Goal: Information Seeking & Learning: Learn about a topic

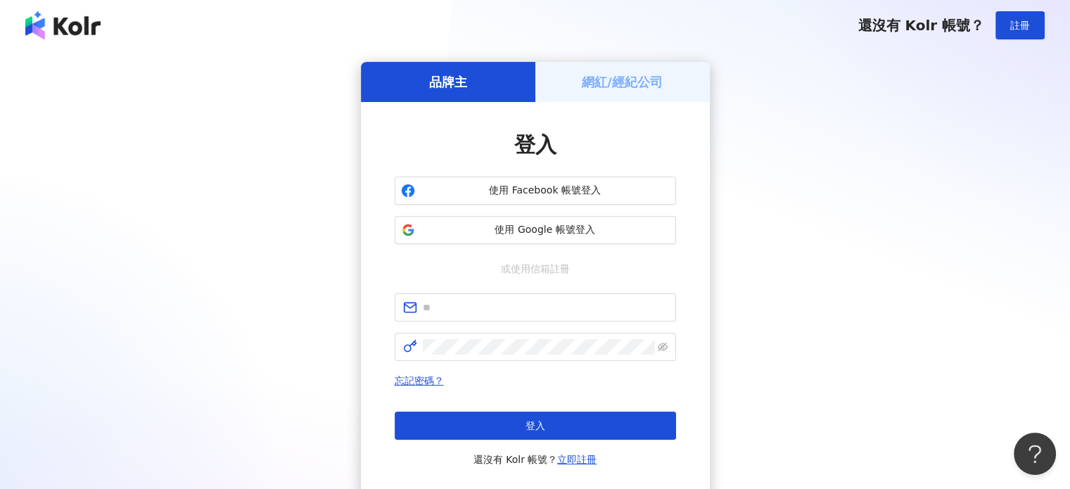
click at [892, 113] on div "品牌主 網紅/經紀公司 登入 使用 Facebook 帳號登入 使用 Google 帳號登入 或使用信箱註冊 忘記密碼？ 登入 還沒有 Kolr 帳號？ 立即…" at bounding box center [535, 279] width 1036 height 434
click at [600, 230] on span "使用 Google 帳號登入" at bounding box center [545, 230] width 249 height 14
click at [628, 231] on span "使用 Google 帳號登入" at bounding box center [545, 230] width 249 height 14
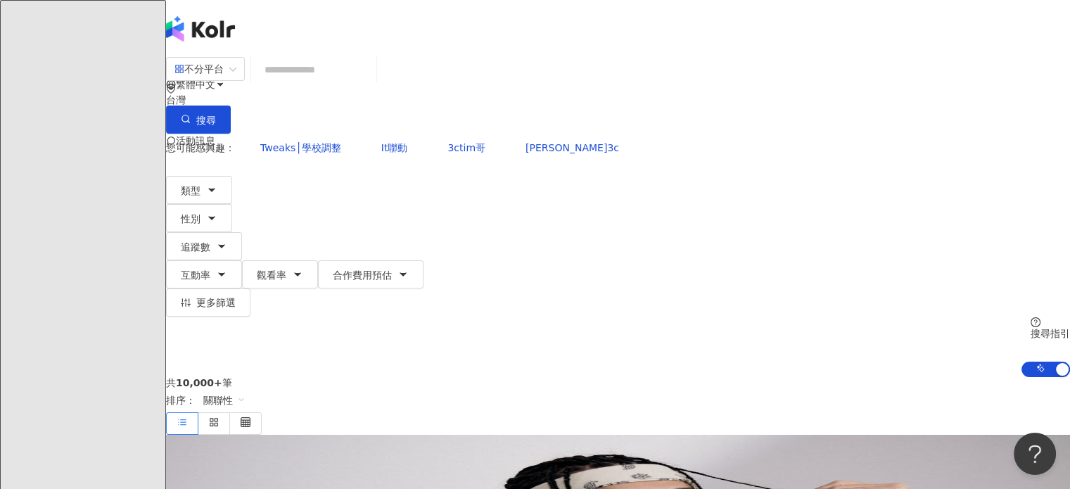
click at [371, 77] on input "search" at bounding box center [314, 69] width 114 height 27
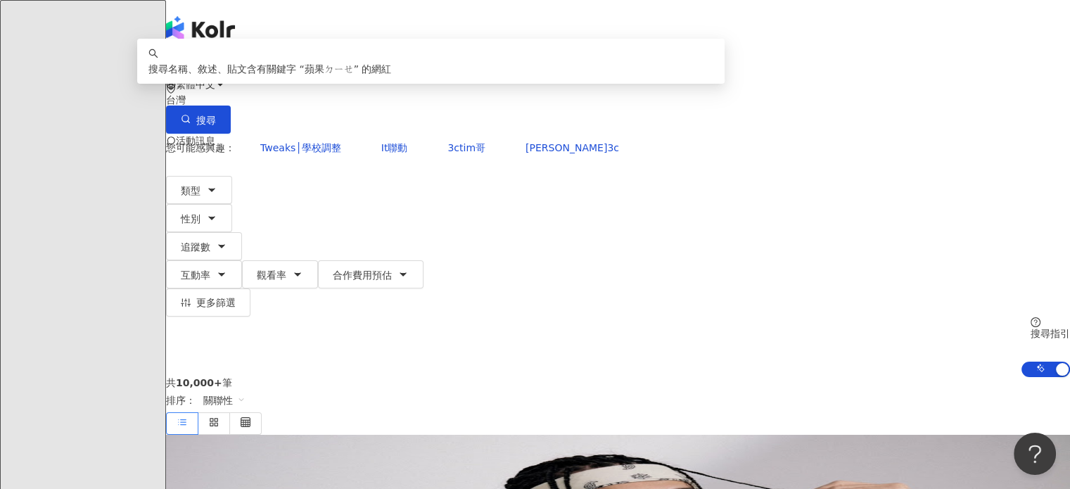
type input "***"
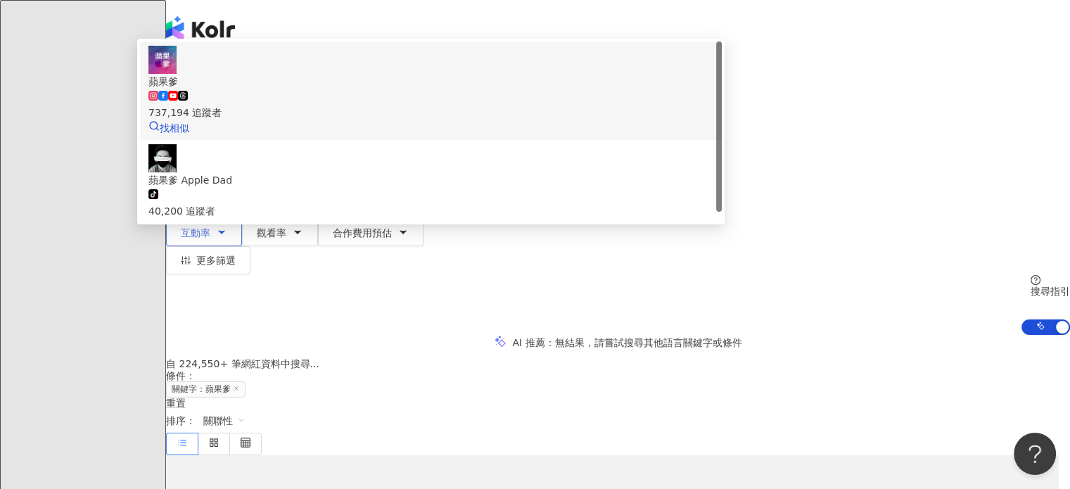
click at [478, 120] on div "737,194 追蹤者" at bounding box center [430, 104] width 565 height 31
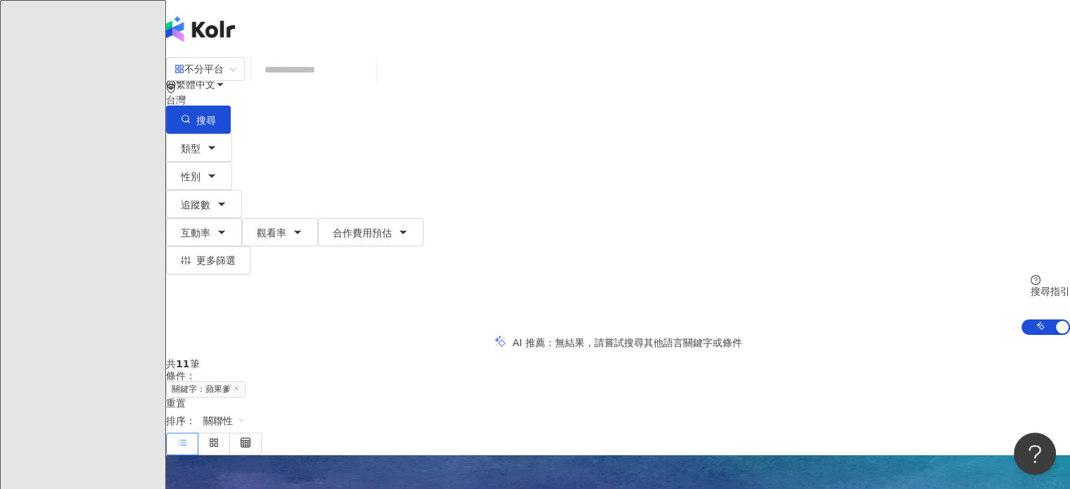
click at [371, 77] on input "search" at bounding box center [314, 69] width 114 height 27
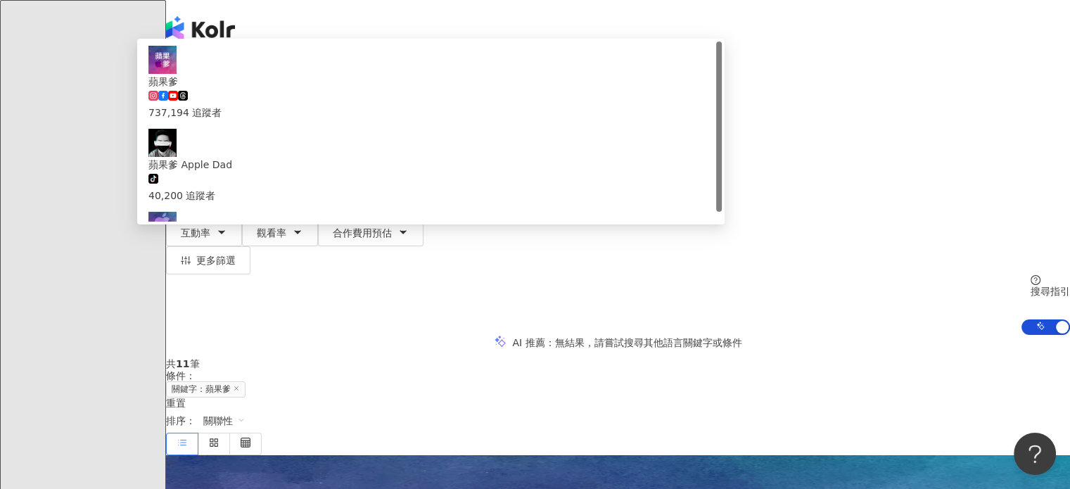
type input "***"
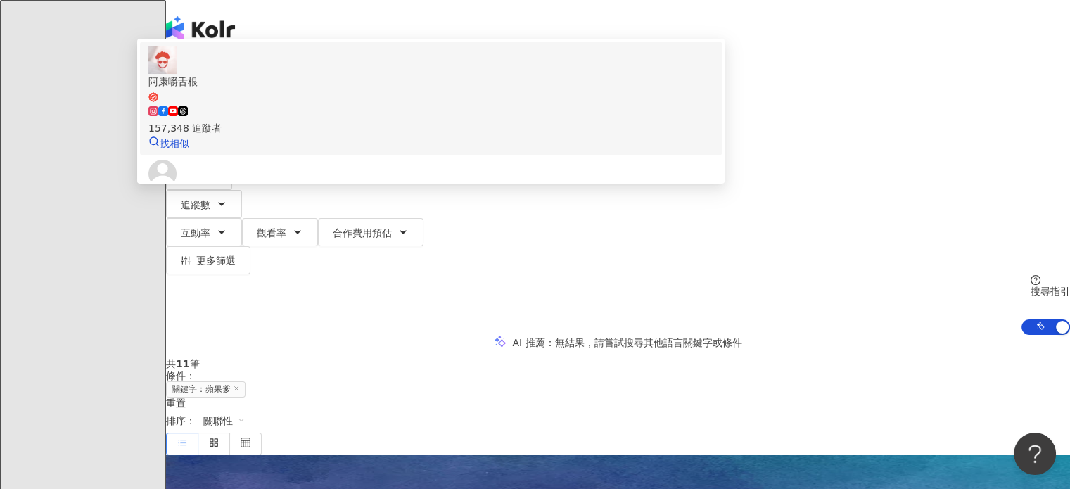
click at [467, 134] on div "157,348 追蹤者" at bounding box center [430, 120] width 565 height 31
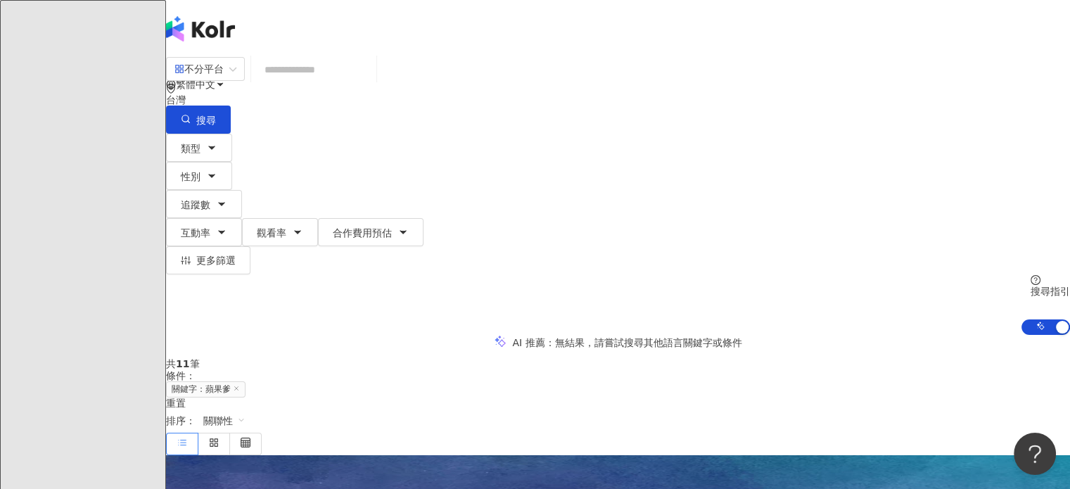
click at [364, 81] on input "search" at bounding box center [314, 69] width 114 height 27
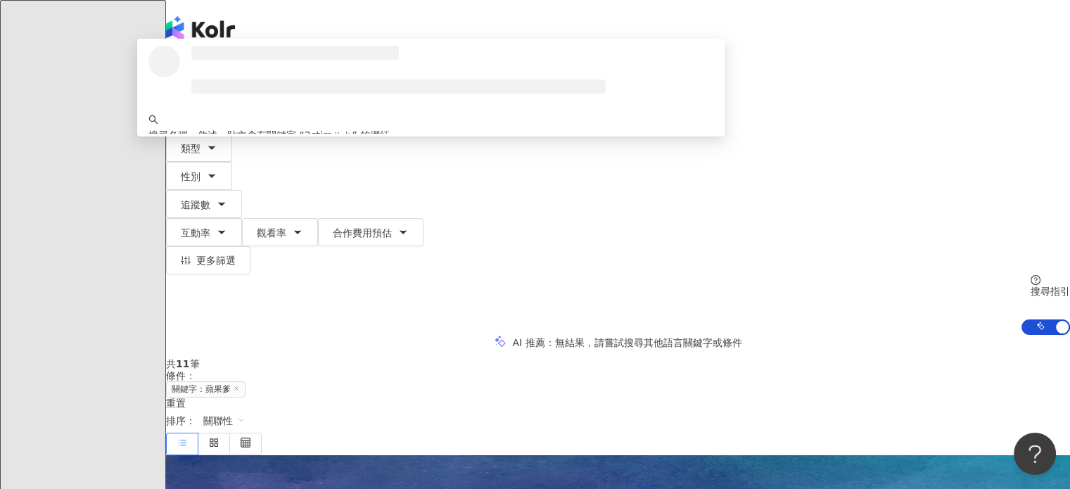
type input "******"
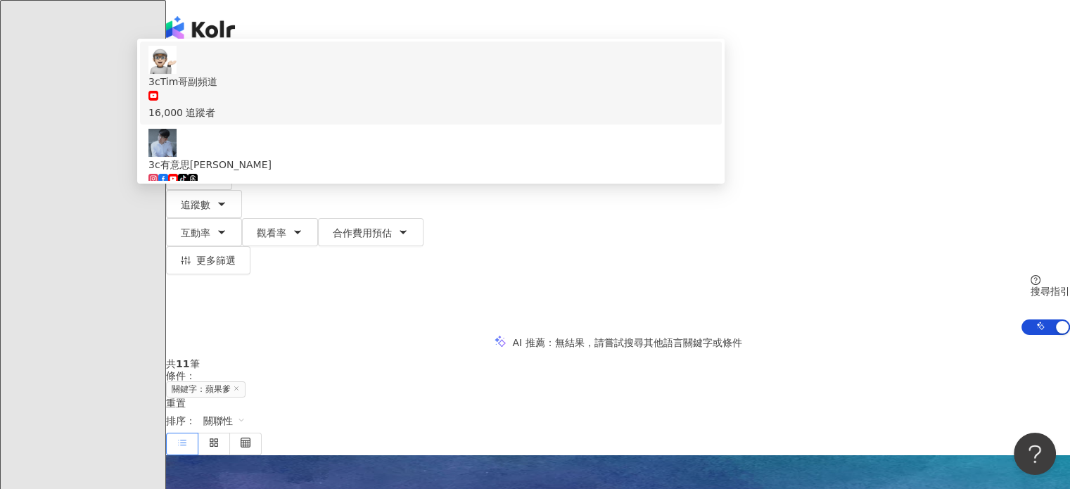
click at [488, 120] on div "16,000 追蹤者" at bounding box center [430, 104] width 565 height 31
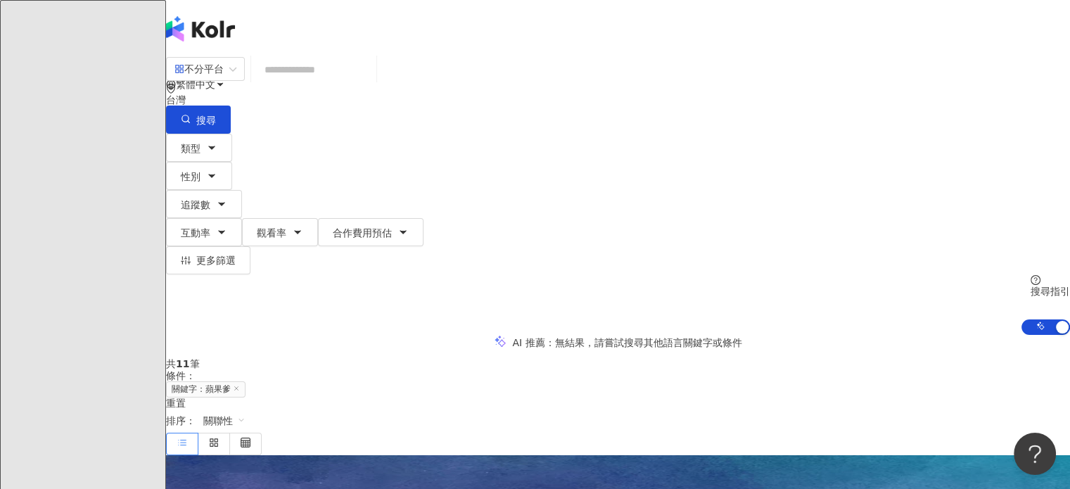
click at [490, 335] on div "AI 推薦 ： 無結果，請嘗試搜尋其他語言關鍵字或條件" at bounding box center [618, 342] width 904 height 15
click at [371, 77] on input "search" at bounding box center [314, 69] width 114 height 27
click at [371, 75] on input "search" at bounding box center [314, 69] width 114 height 27
paste input "******"
type input "******"
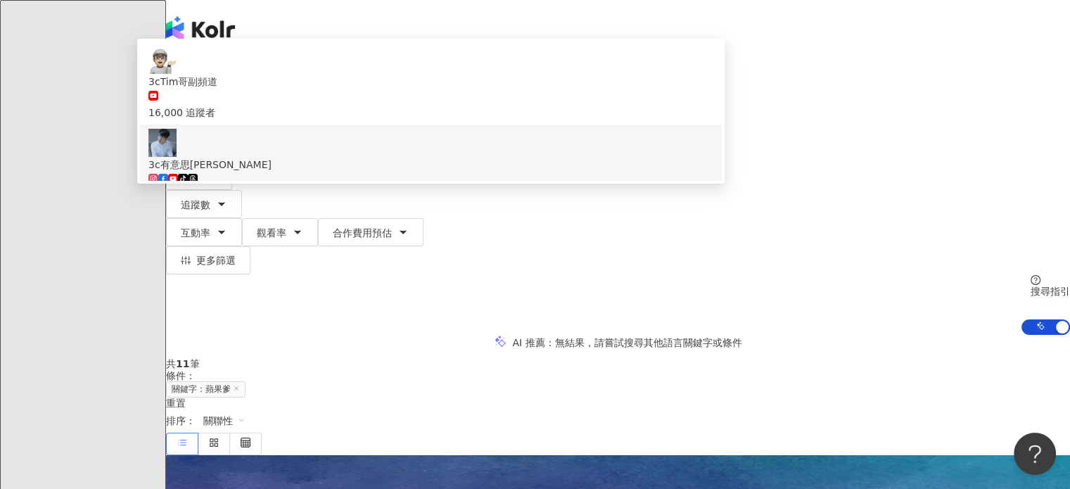
click at [457, 172] on span "3c有意思tim哥" at bounding box center [430, 164] width 565 height 15
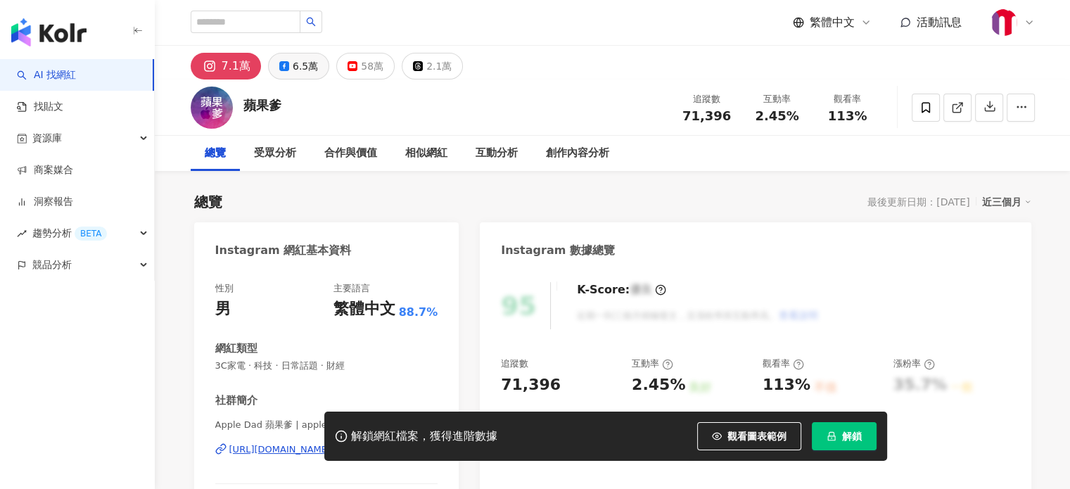
click at [295, 68] on div "6.5萬" at bounding box center [305, 66] width 25 height 20
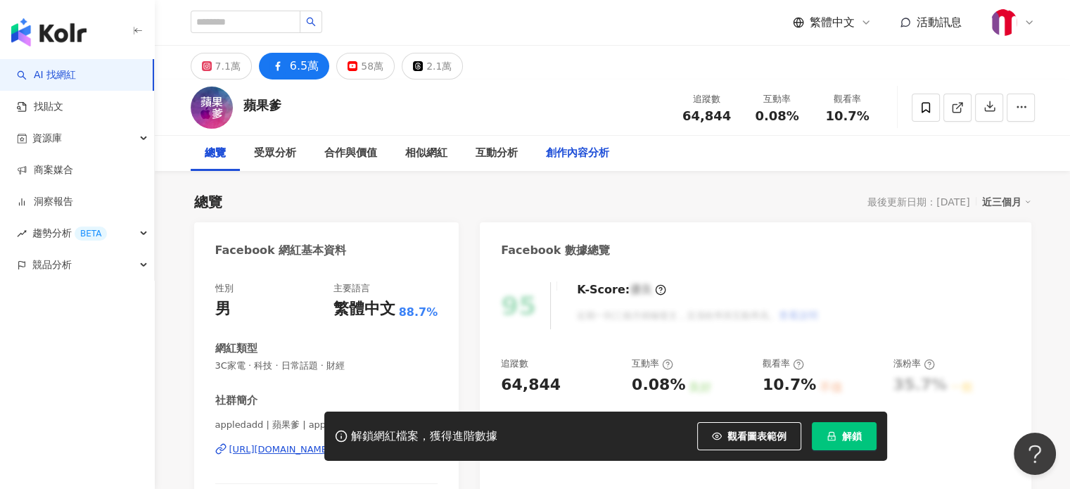
click at [602, 158] on div "創作內容分析" at bounding box center [577, 153] width 63 height 17
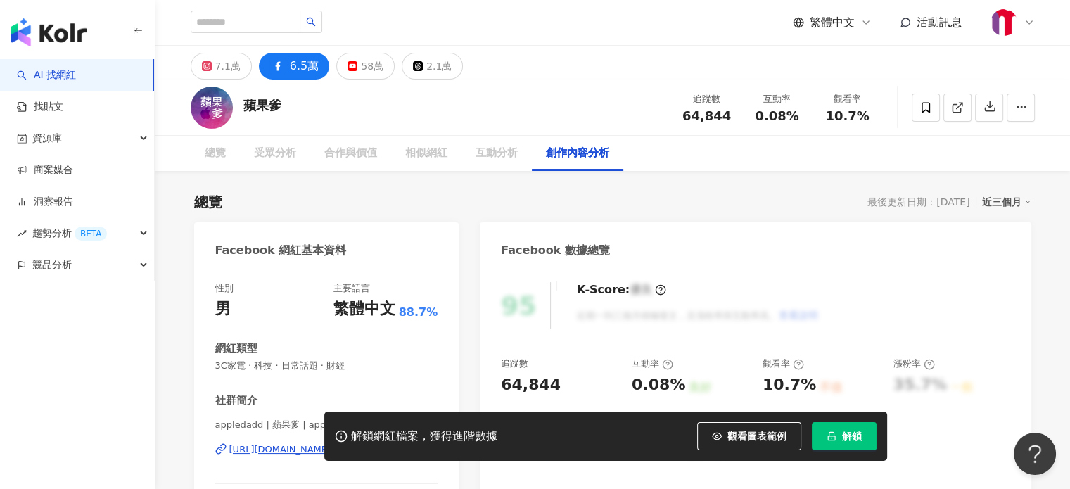
scroll to position [3461, 0]
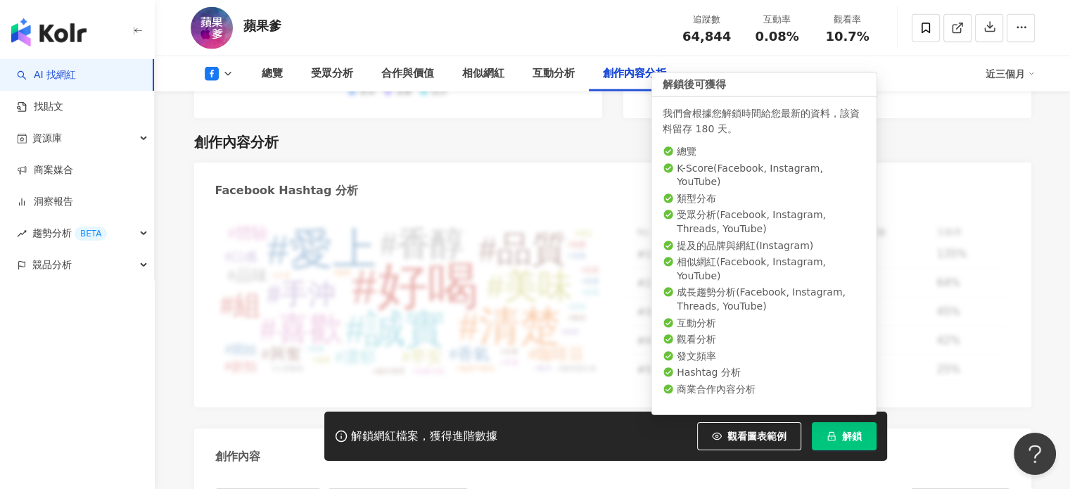
click at [851, 438] on span "解鎖" at bounding box center [852, 436] width 20 height 11
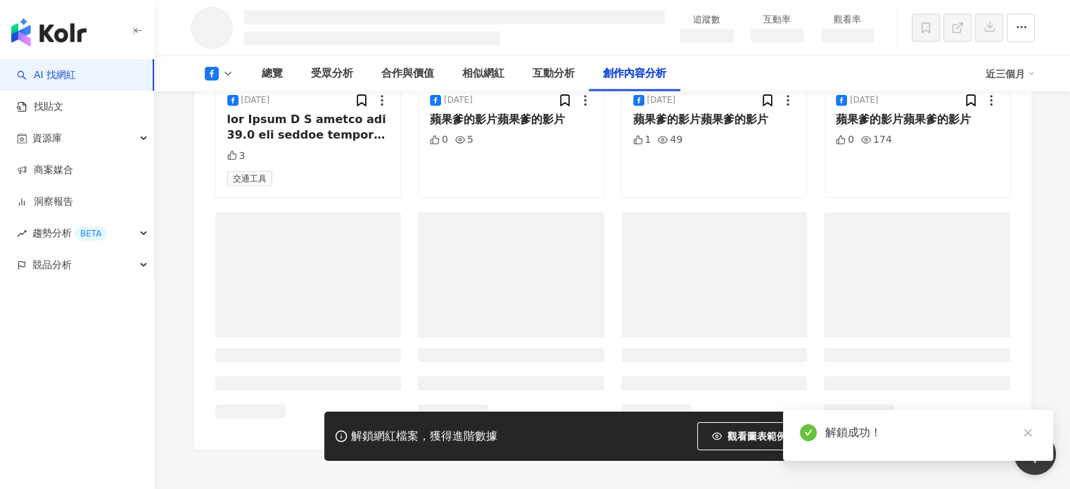
scroll to position [3394, 0]
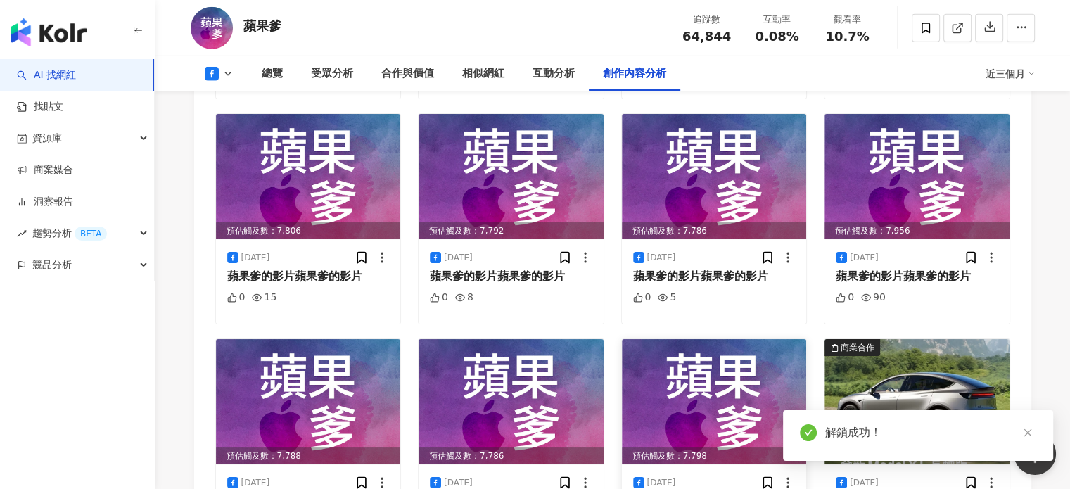
scroll to position [4458, 0]
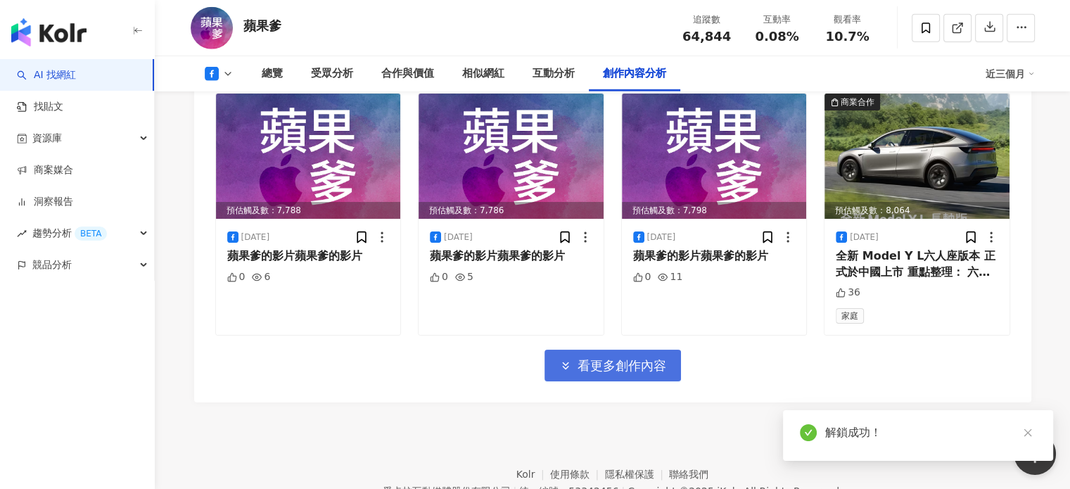
click at [661, 358] on span "看更多創作內容" at bounding box center [622, 365] width 89 height 15
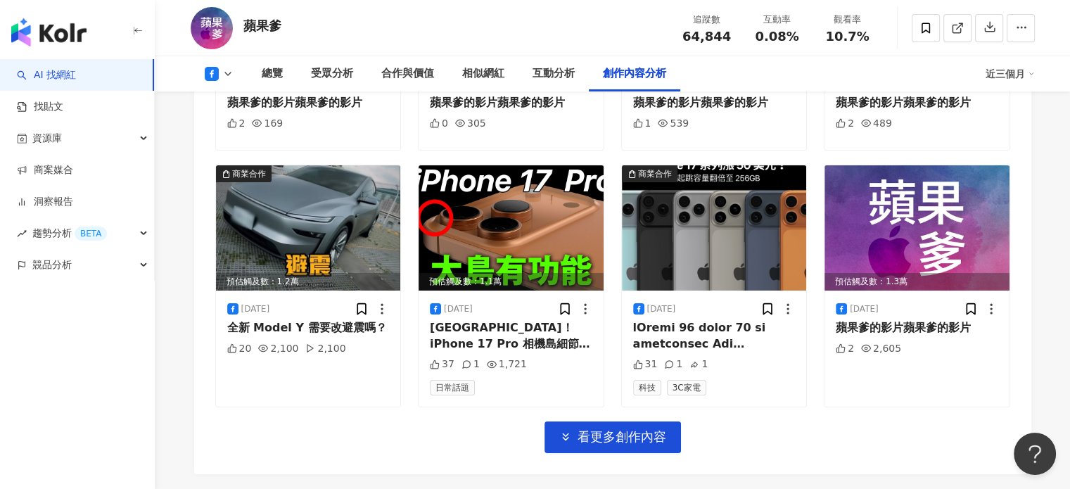
scroll to position [5195, 0]
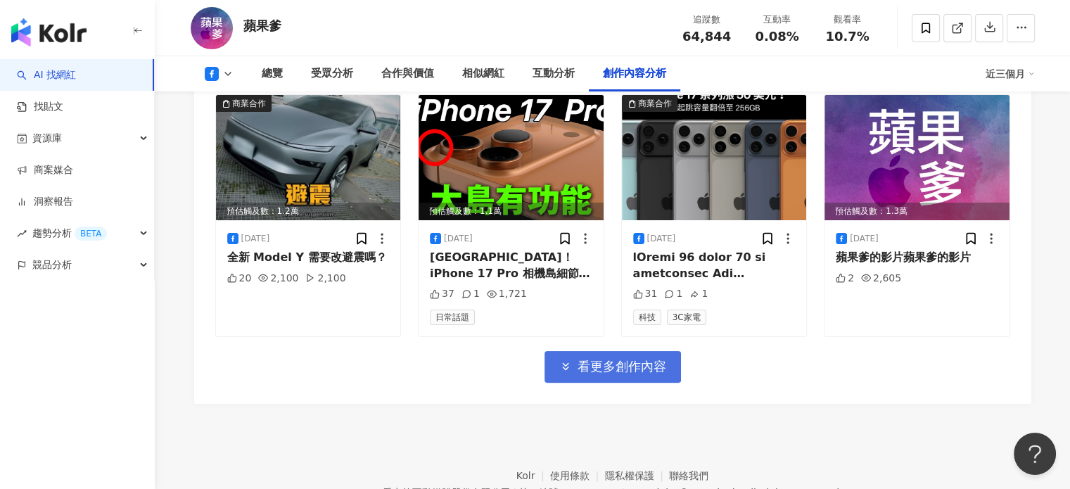
click at [660, 359] on span "看更多創作內容" at bounding box center [622, 366] width 89 height 15
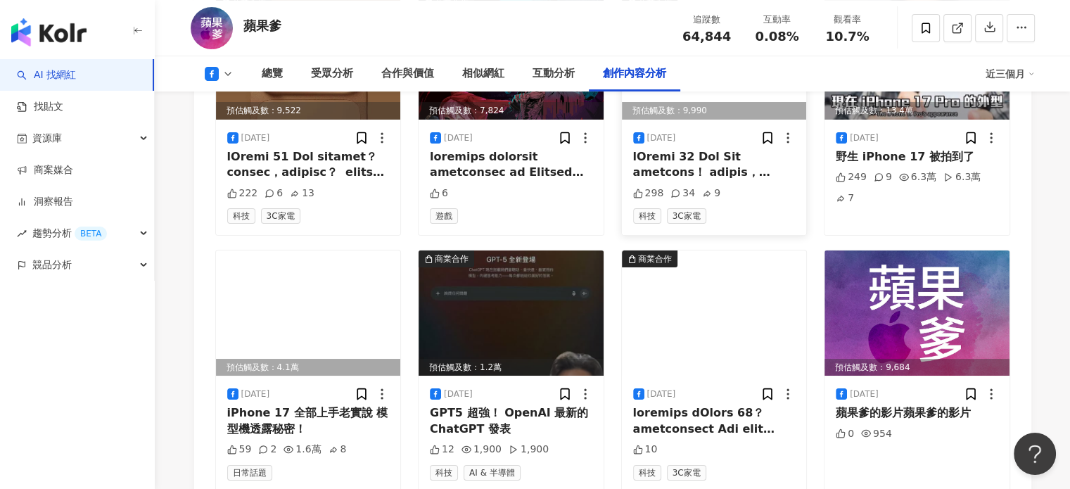
scroll to position [5962, 0]
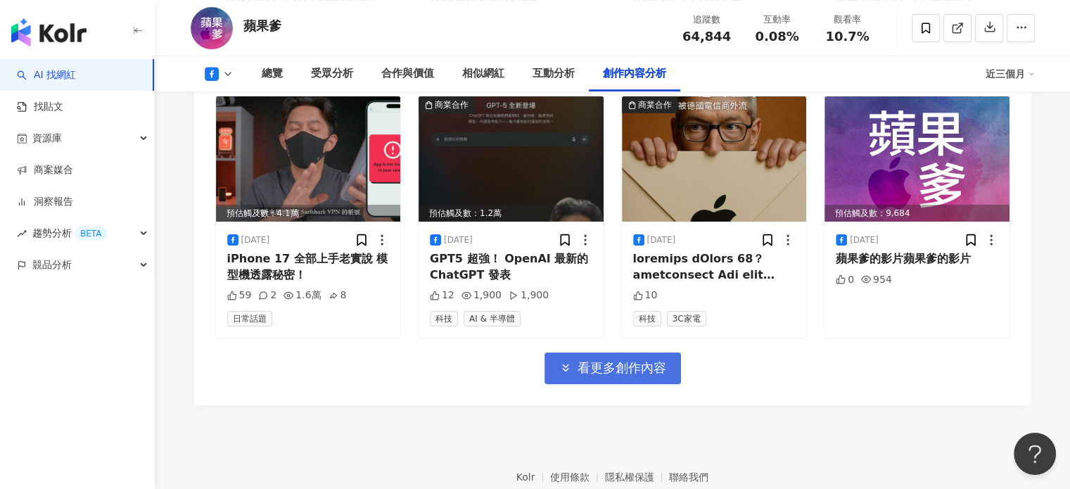
click at [658, 352] on button "看更多創作內容" at bounding box center [613, 368] width 136 height 32
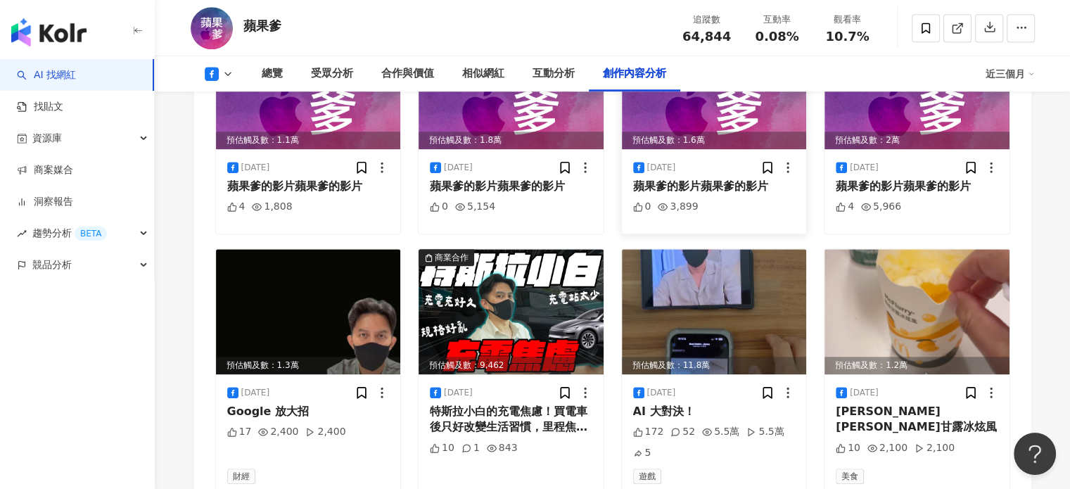
scroll to position [6703, 0]
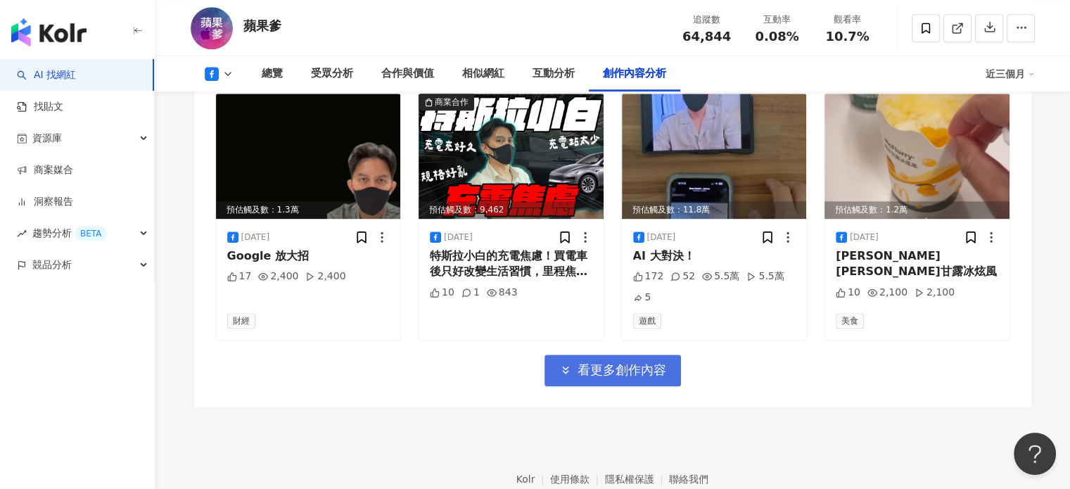
click at [658, 362] on span "看更多創作內容" at bounding box center [622, 369] width 89 height 15
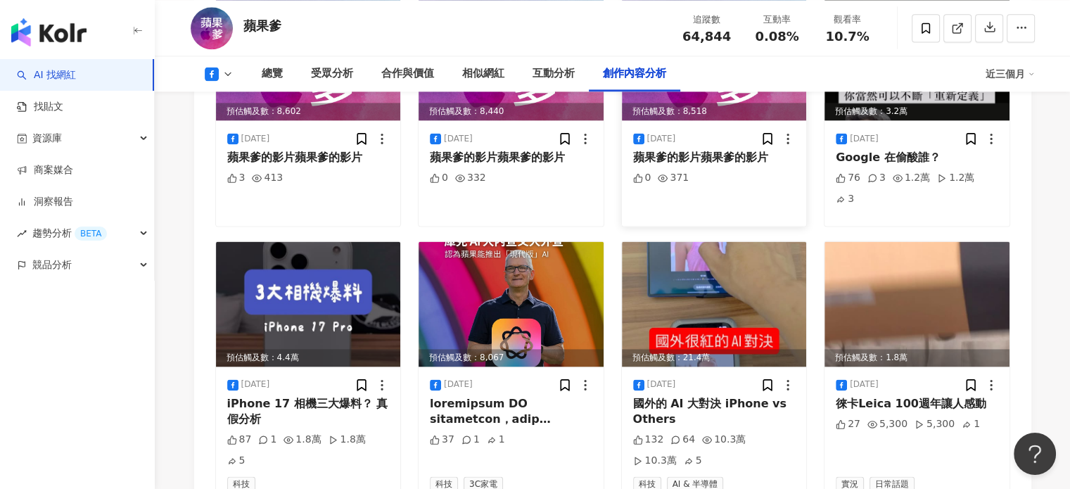
scroll to position [7461, 0]
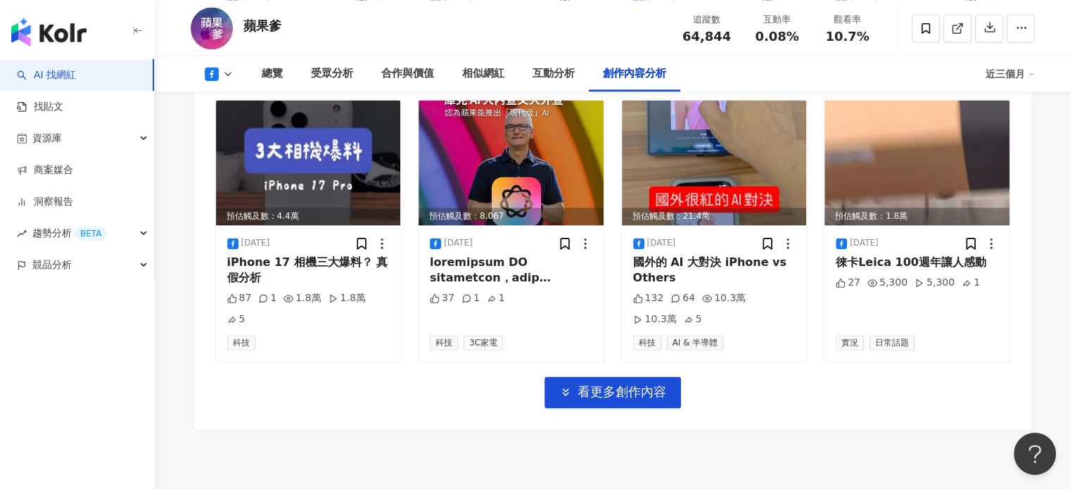
click at [658, 384] on span "看更多創作內容" at bounding box center [622, 391] width 89 height 15
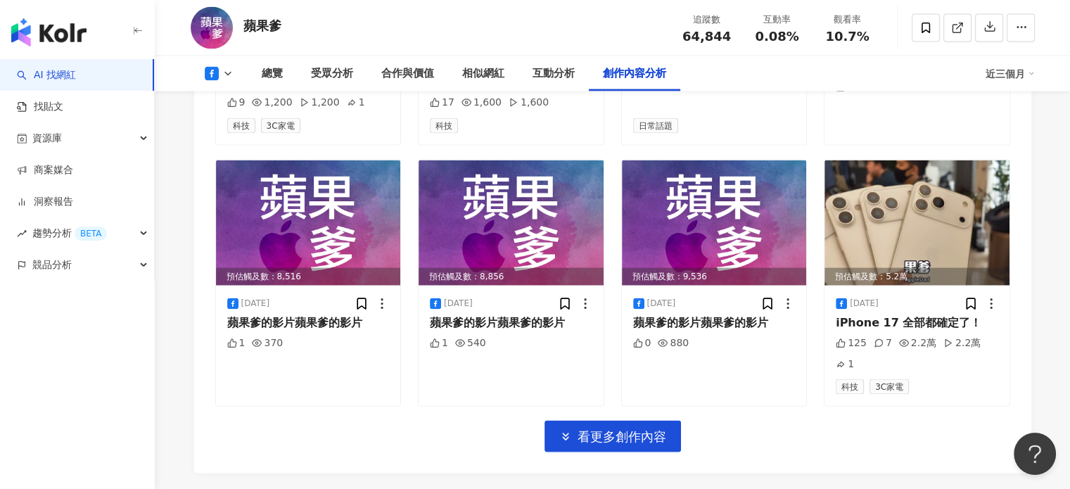
scroll to position [8212, 0]
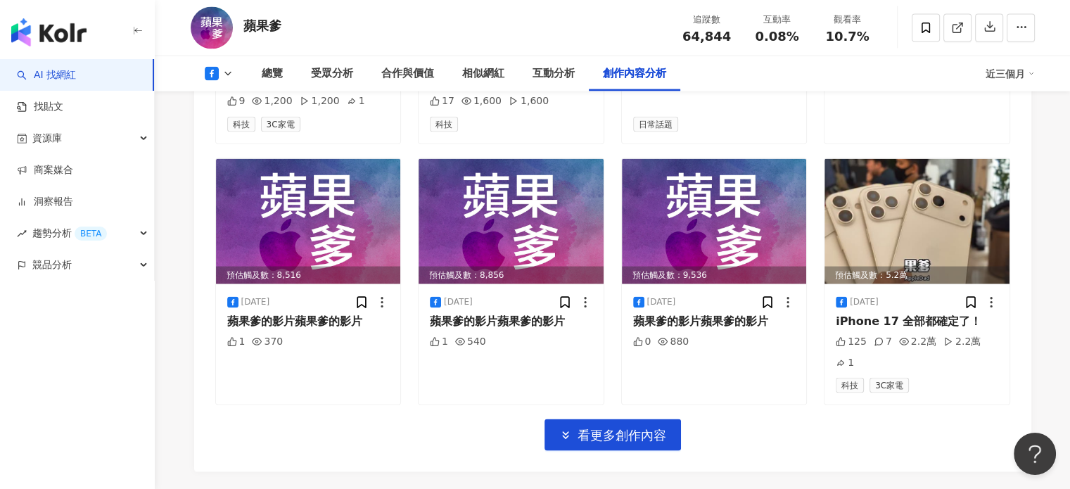
click at [658, 428] on span "看更多創作內容" at bounding box center [622, 435] width 89 height 15
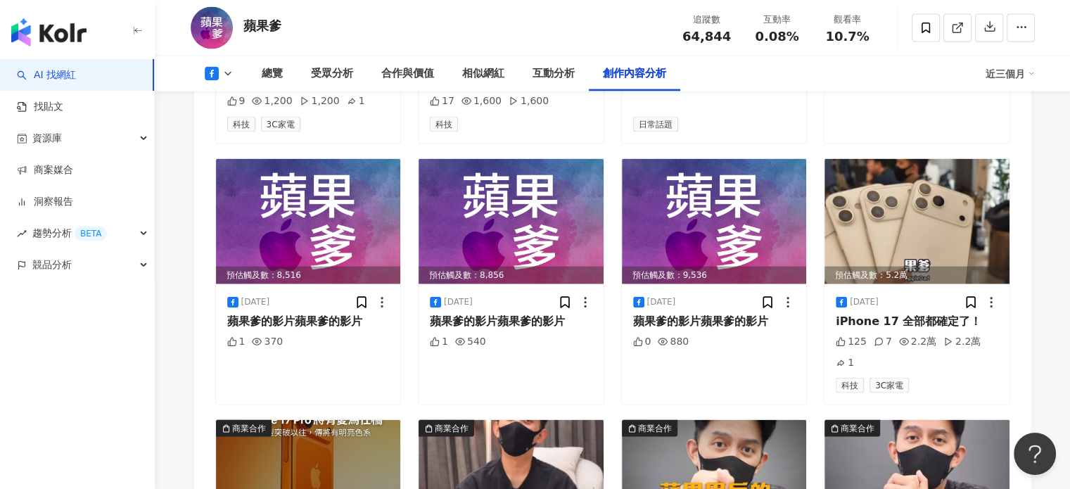
scroll to position [8353, 0]
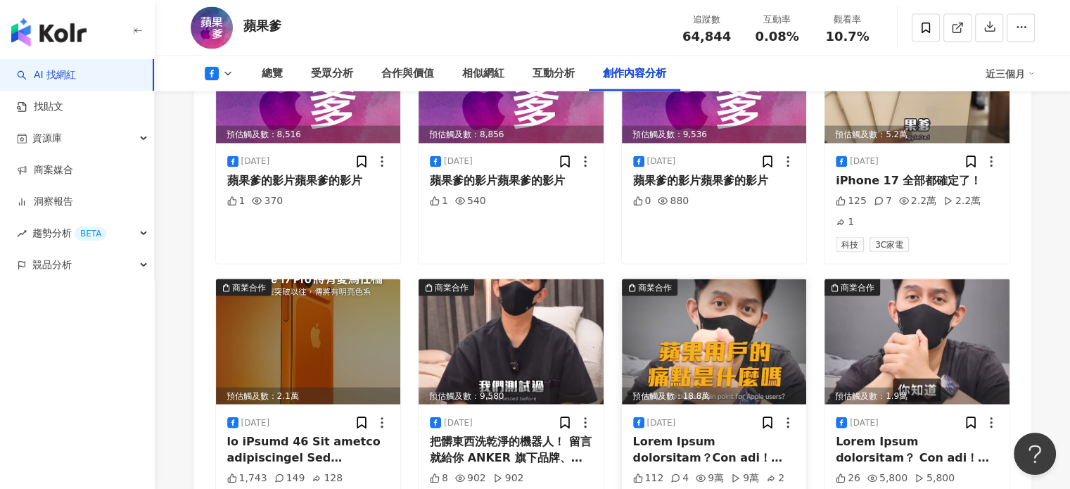
click at [712, 434] on div at bounding box center [714, 450] width 163 height 32
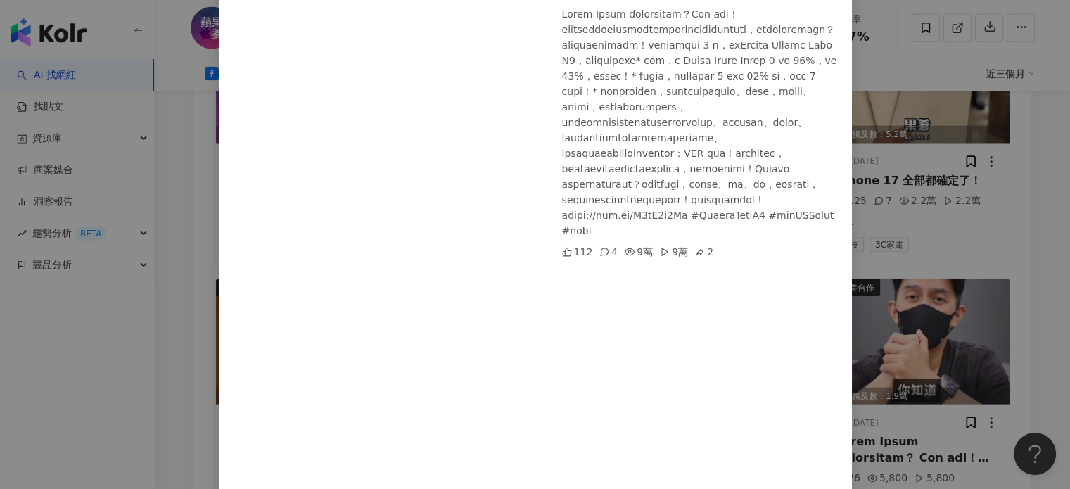
scroll to position [261, 0]
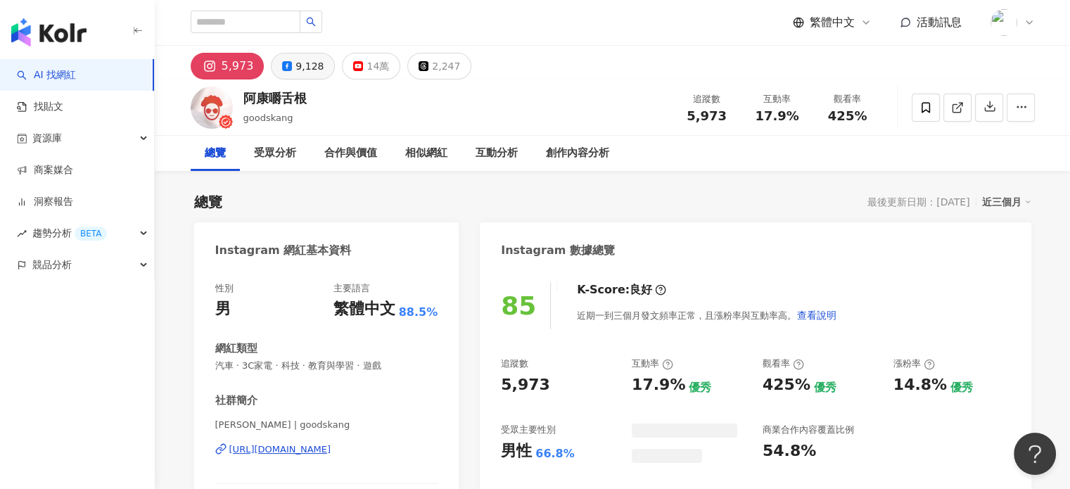
click at [315, 68] on div "9,128" at bounding box center [309, 66] width 28 height 20
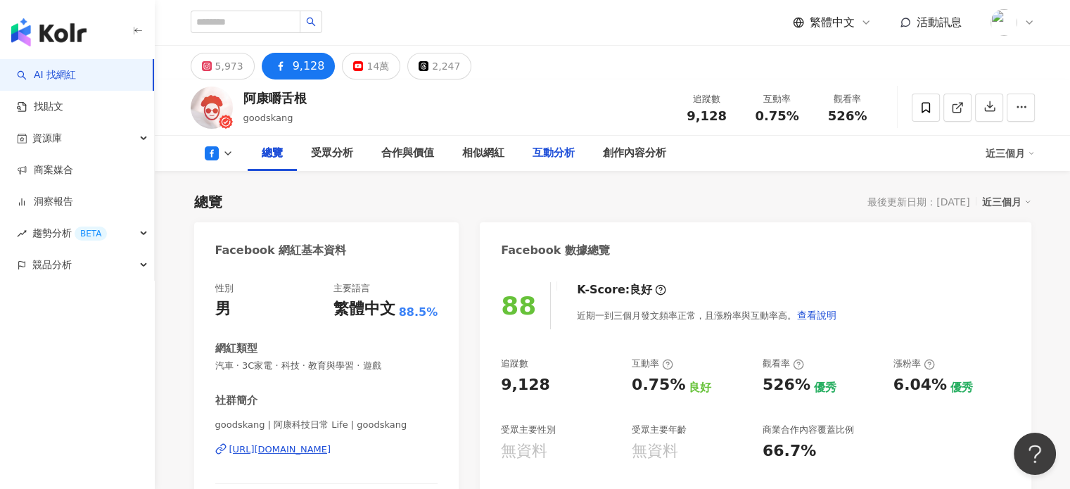
click at [561, 157] on div "互動分析" at bounding box center [554, 153] width 42 height 17
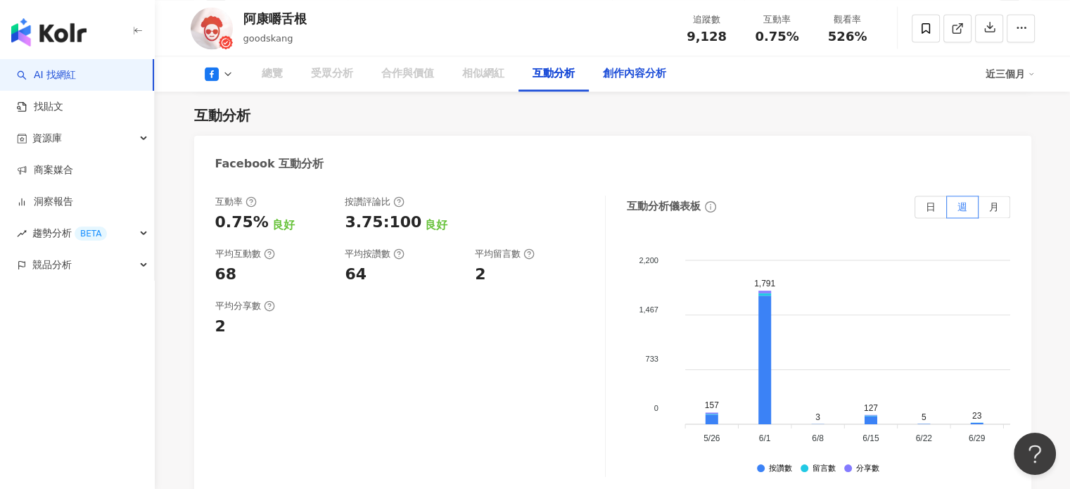
click at [621, 81] on div "創作內容分析" at bounding box center [634, 73] width 63 height 17
click at [628, 77] on div "創作內容分析" at bounding box center [634, 73] width 63 height 17
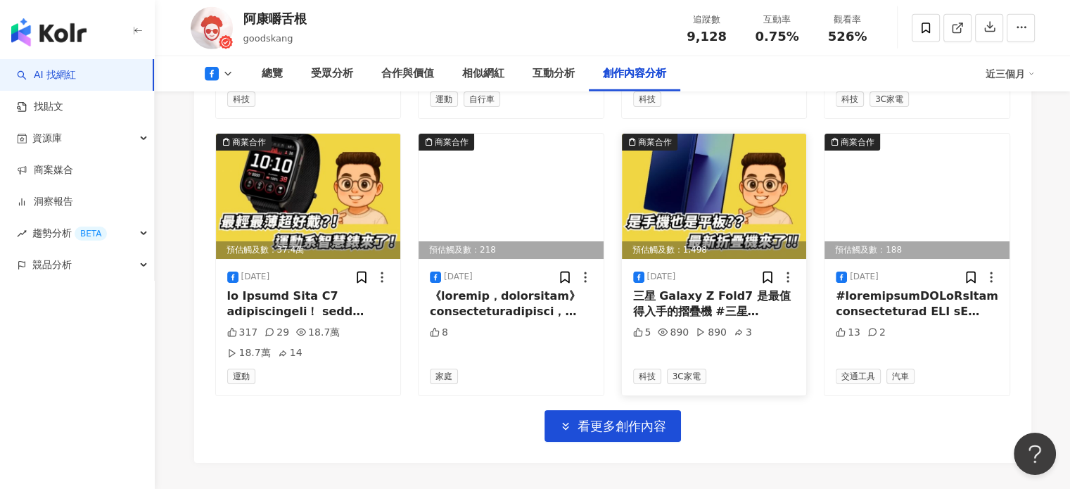
scroll to position [4346, 0]
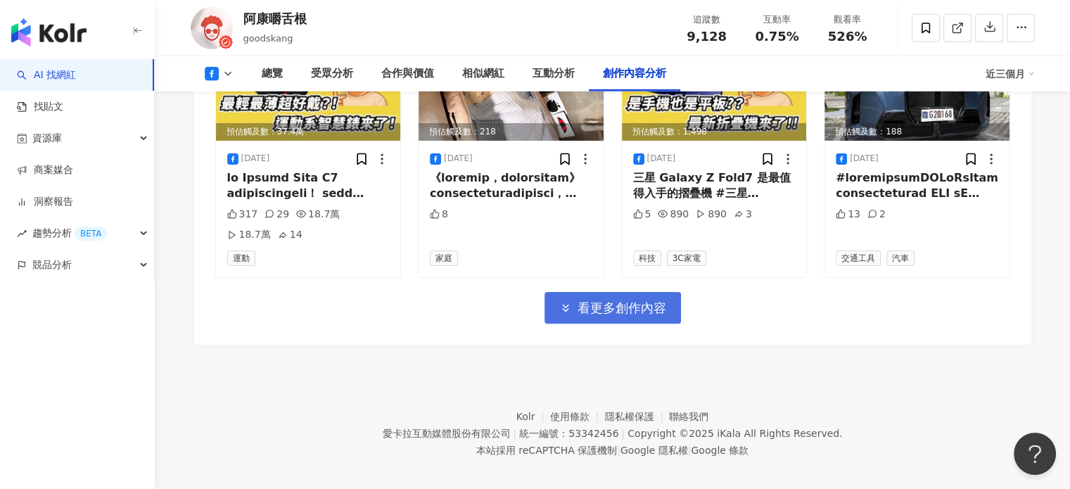
click at [663, 303] on span "看更多創作內容" at bounding box center [622, 307] width 89 height 15
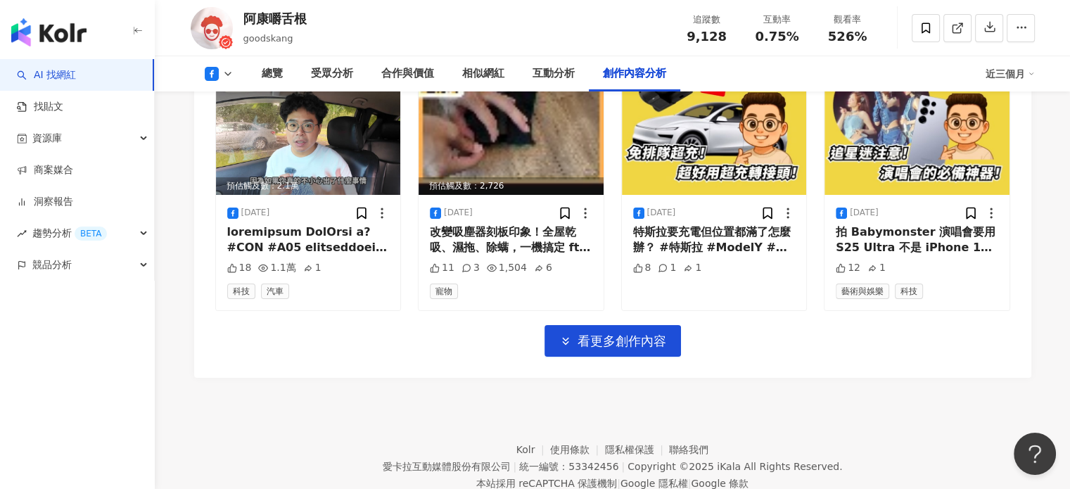
scroll to position [5113, 0]
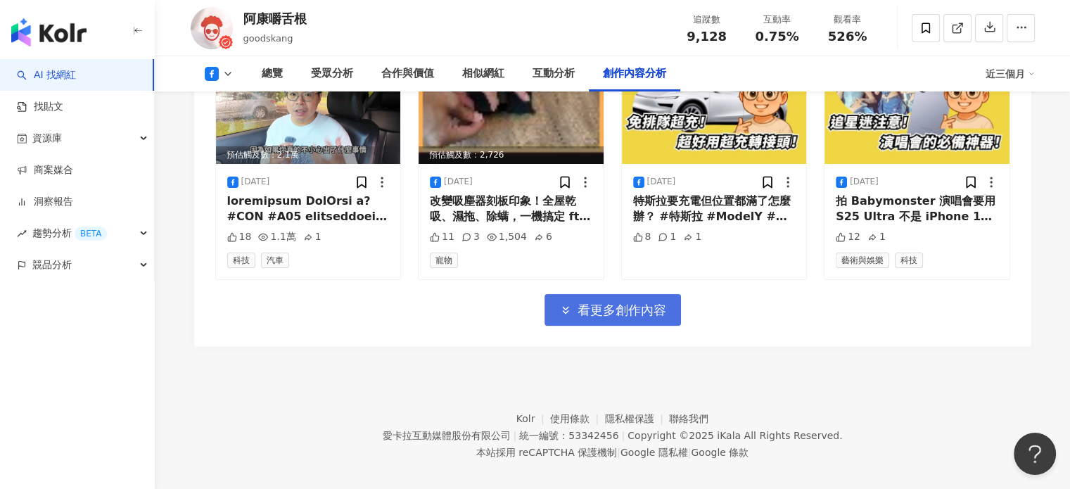
click at [635, 303] on span "看更多創作內容" at bounding box center [622, 310] width 89 height 15
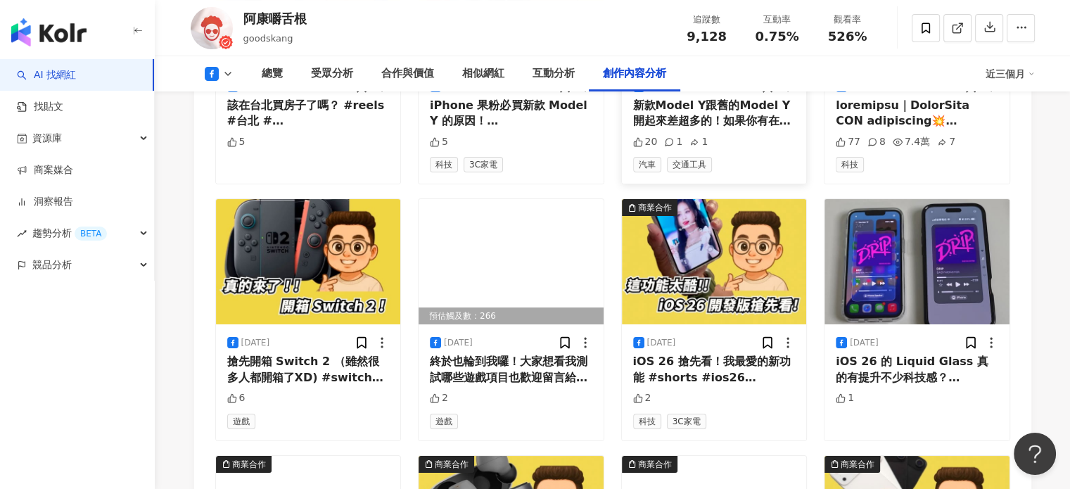
scroll to position [5881, 0]
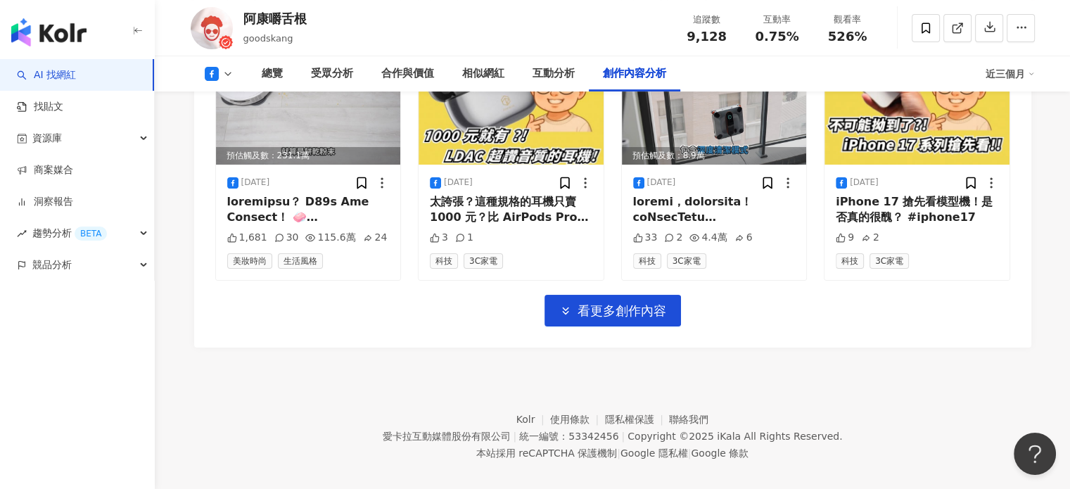
click at [635, 303] on span "看更多創作內容" at bounding box center [622, 310] width 89 height 15
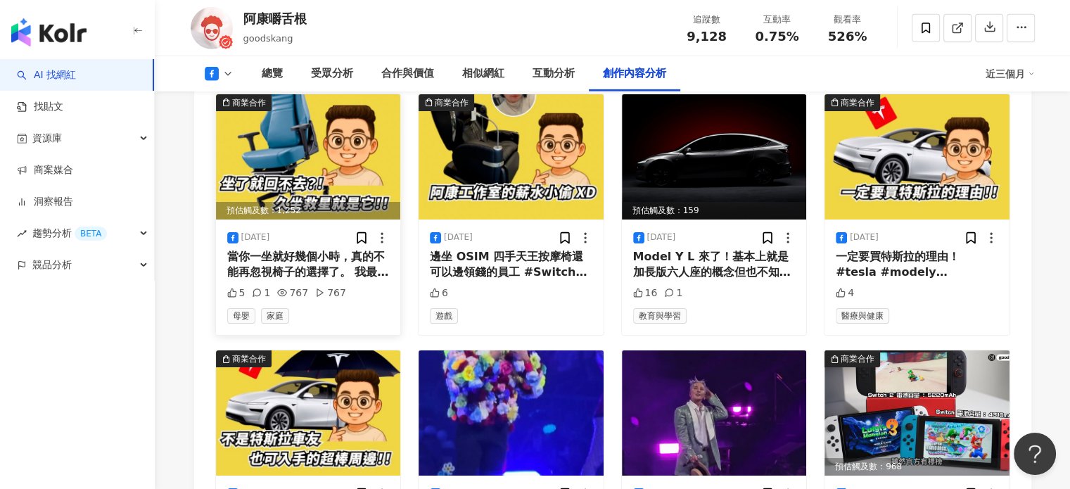
scroll to position [4263, 0]
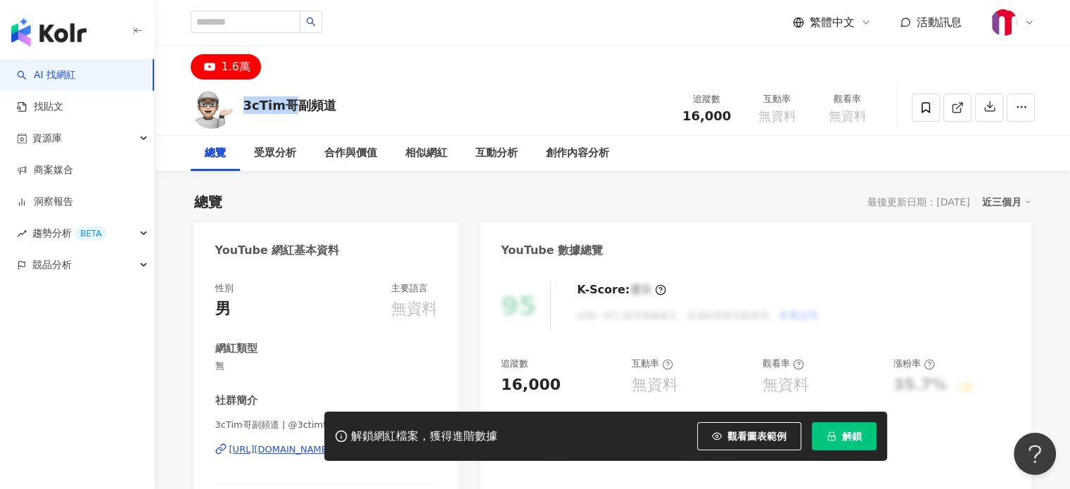
click at [297, 101] on div "3cTim哥副頻道 追蹤數 16,000 互動率 無資料 觀看率 無資料" at bounding box center [613, 107] width 900 height 56
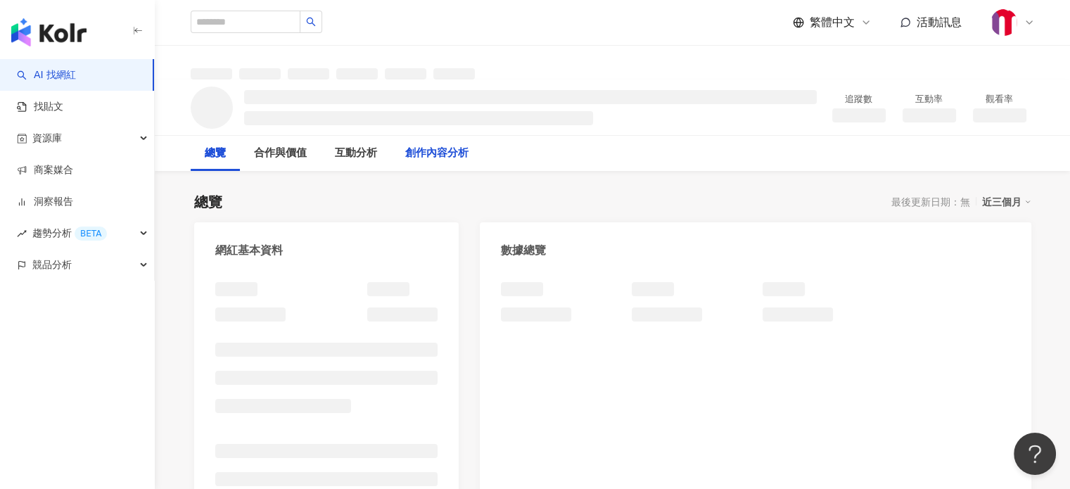
click at [453, 154] on div "創作內容分析" at bounding box center [436, 153] width 63 height 17
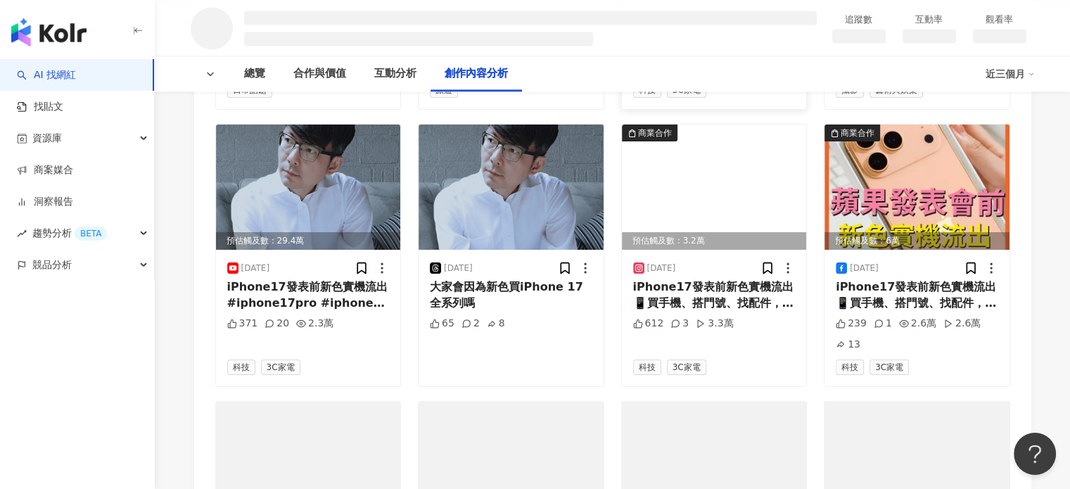
scroll to position [2343, 0]
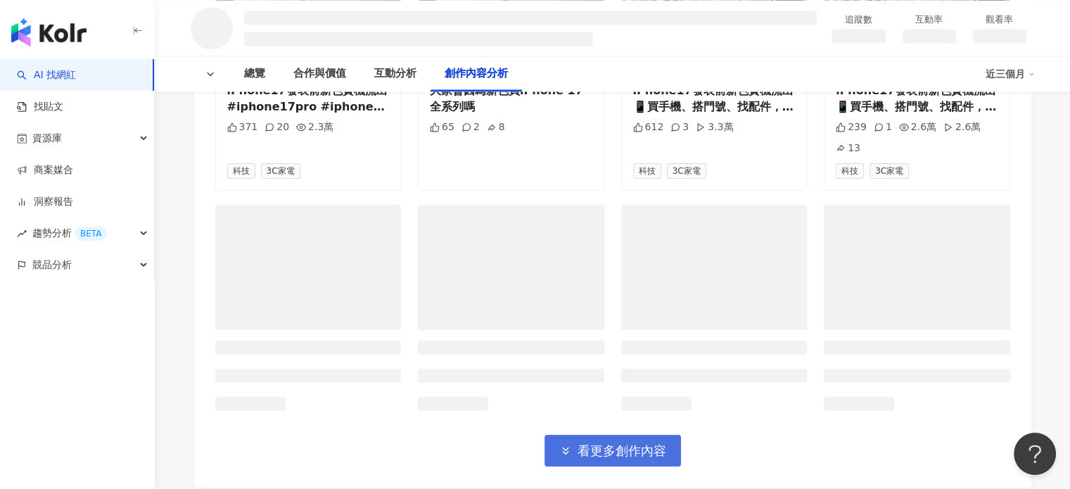
click at [629, 447] on span "看更多創作內容" at bounding box center [622, 450] width 89 height 15
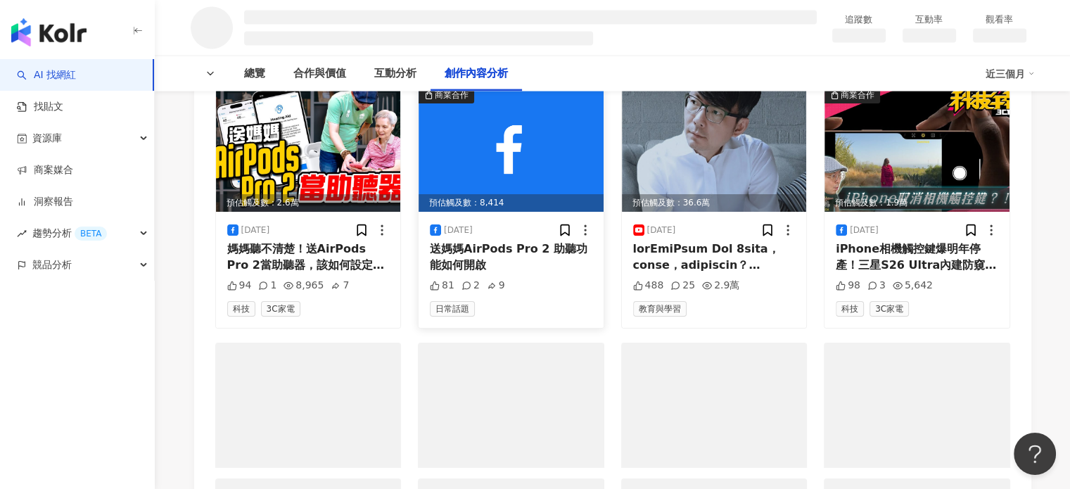
scroll to position [3117, 0]
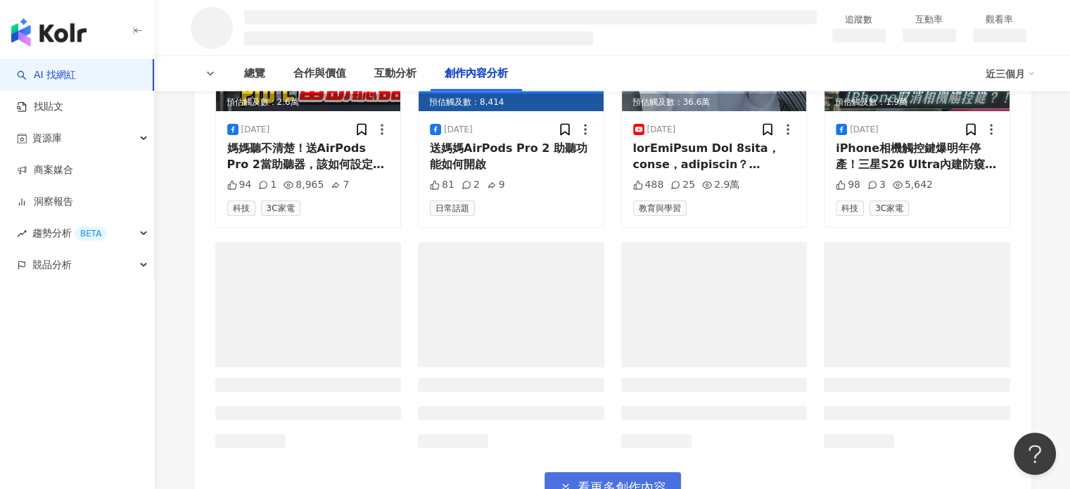
click at [610, 480] on span "看更多創作內容" at bounding box center [622, 487] width 89 height 15
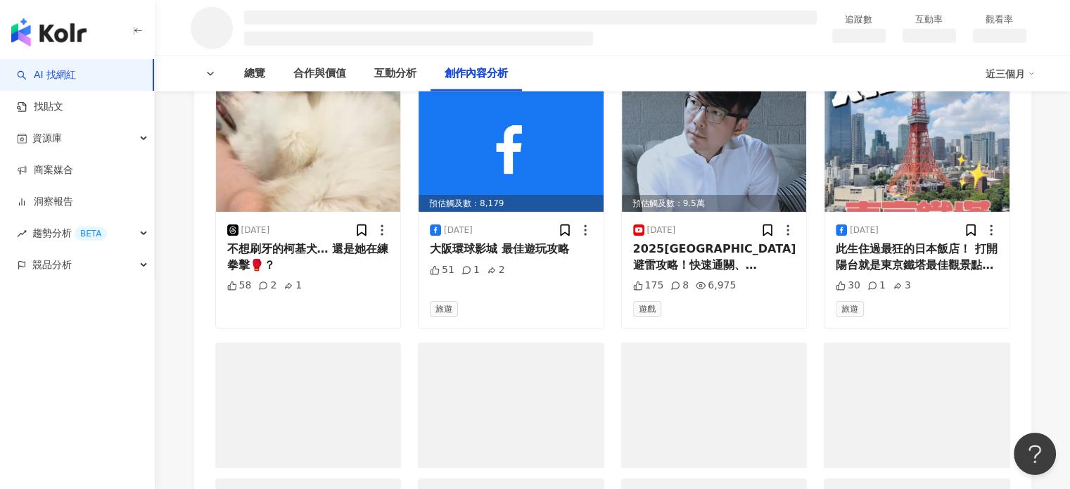
scroll to position [3961, 0]
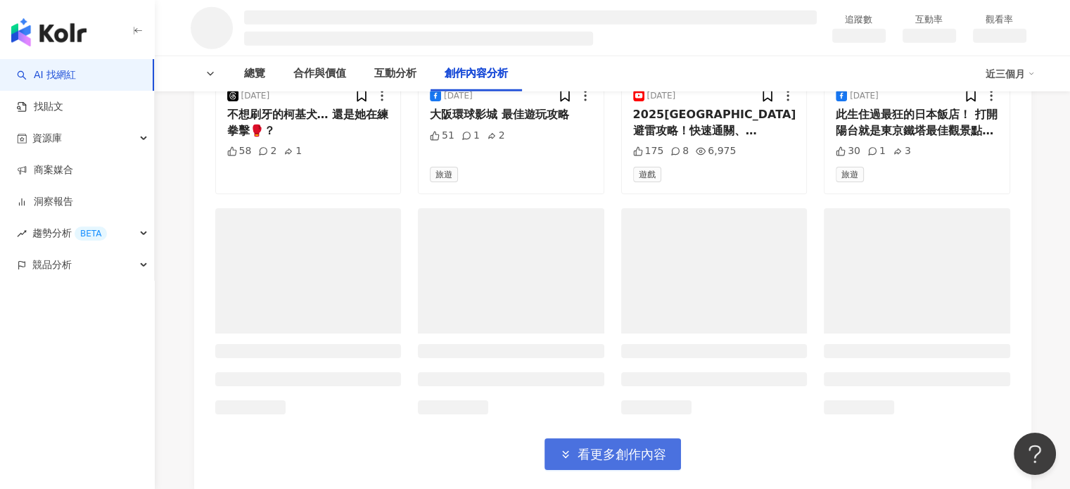
click at [636, 447] on span "看更多創作內容" at bounding box center [622, 454] width 89 height 15
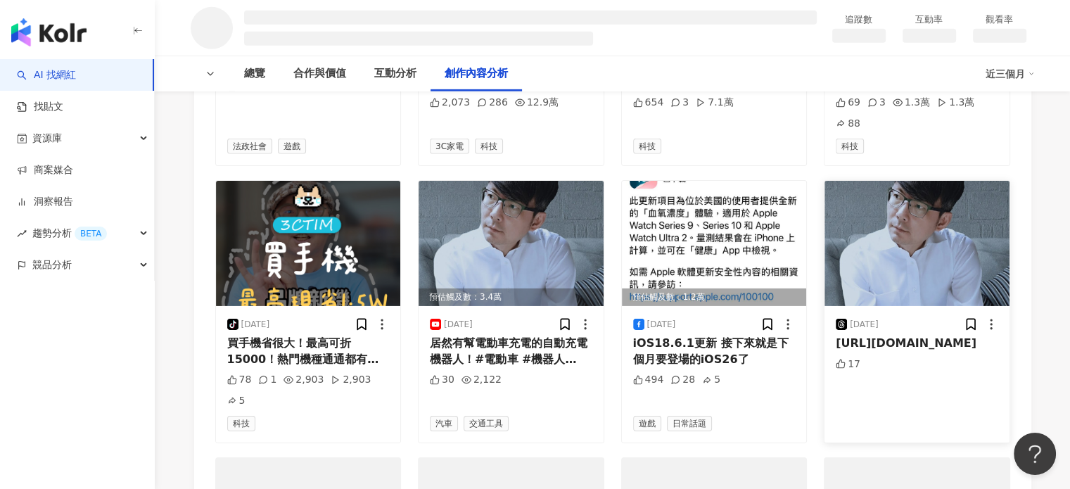
scroll to position [4735, 0]
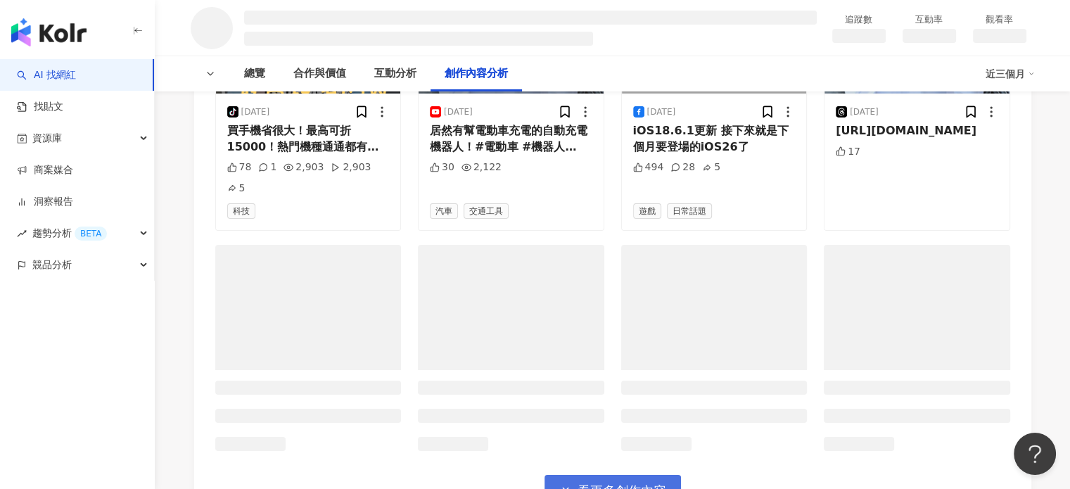
click at [603, 483] on span "看更多創作內容" at bounding box center [622, 490] width 89 height 15
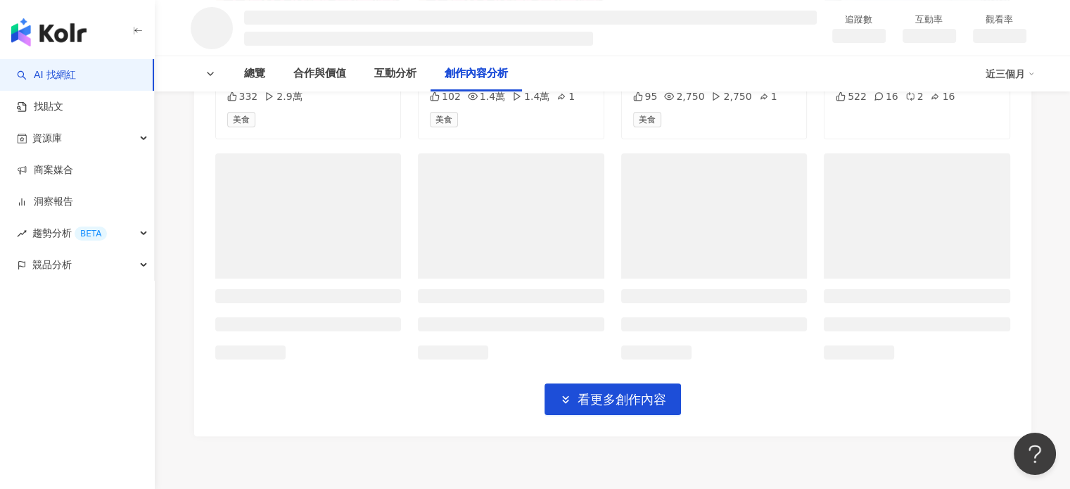
scroll to position [5608, 0]
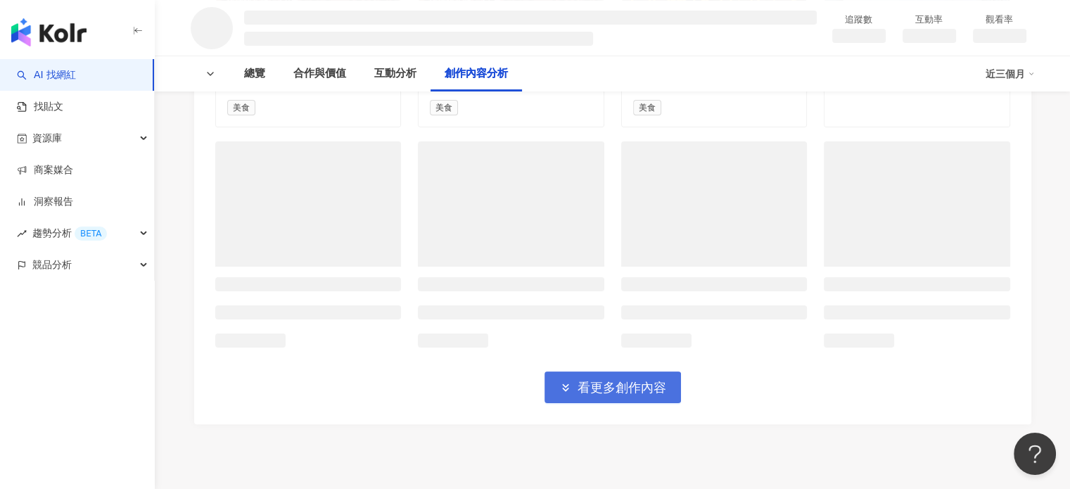
click at [602, 380] on span "看更多創作內容" at bounding box center [622, 387] width 89 height 15
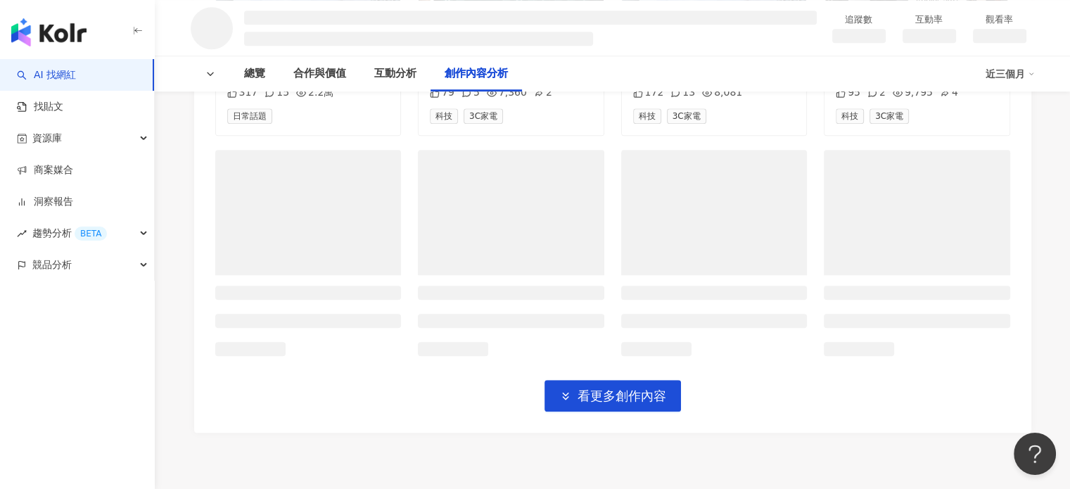
scroll to position [6396, 0]
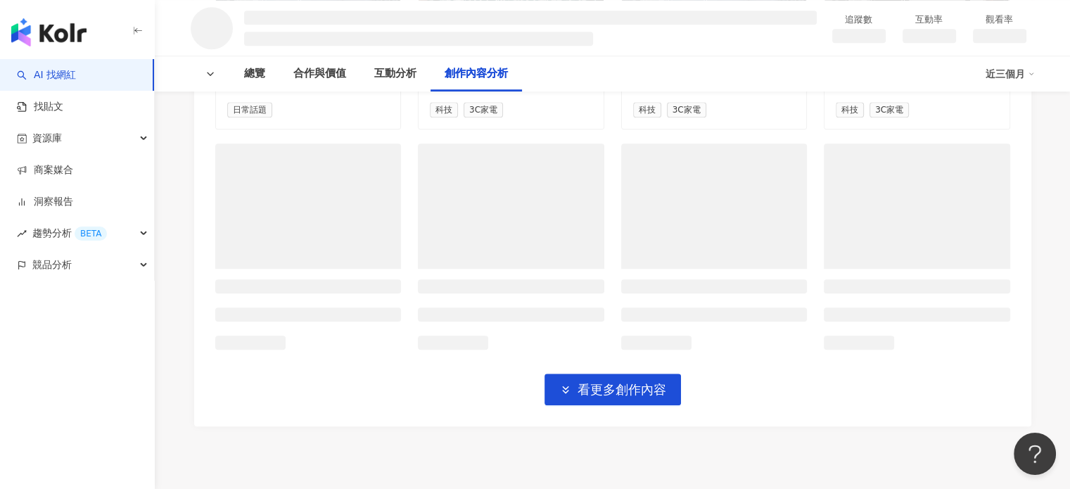
click at [654, 382] on span "看更多創作內容" at bounding box center [622, 389] width 89 height 15
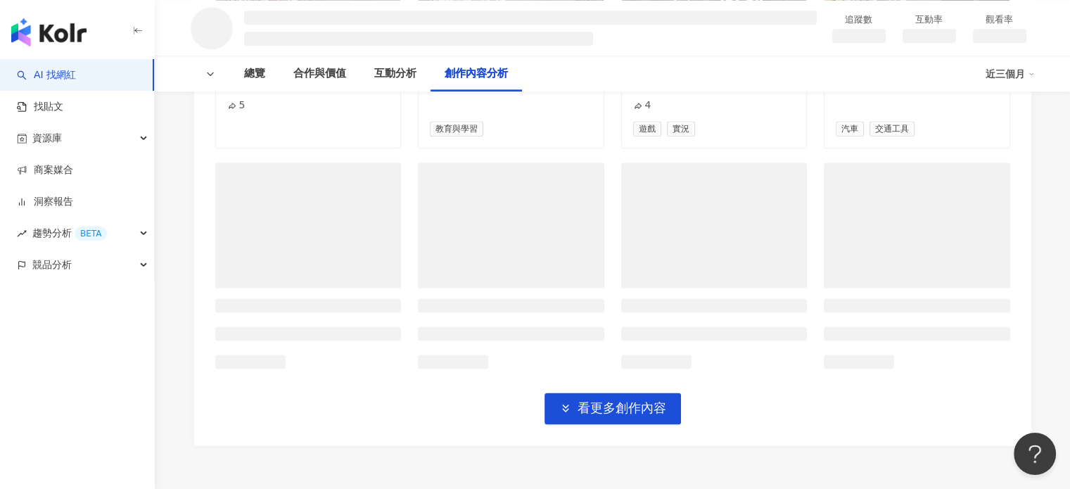
scroll to position [7184, 0]
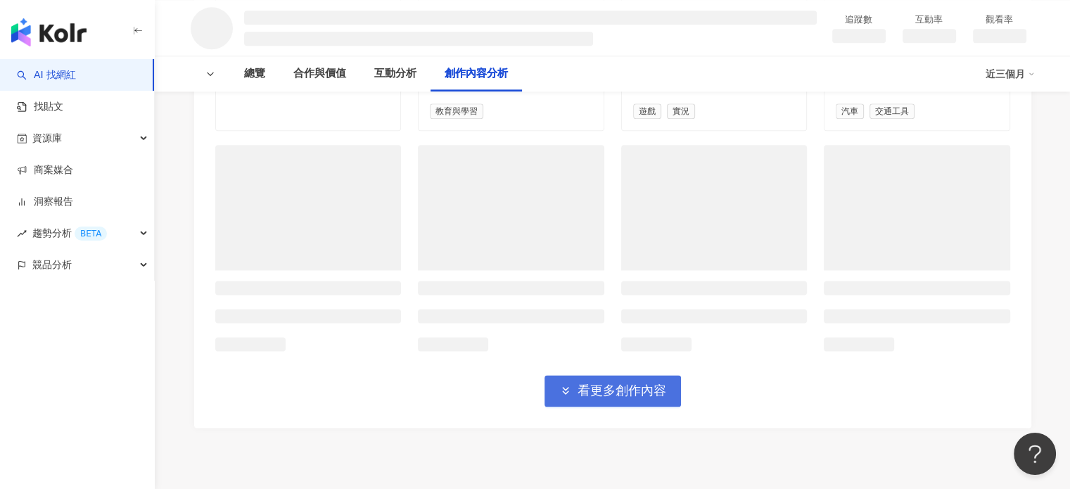
click at [612, 383] on span "看更多創作內容" at bounding box center [622, 390] width 89 height 15
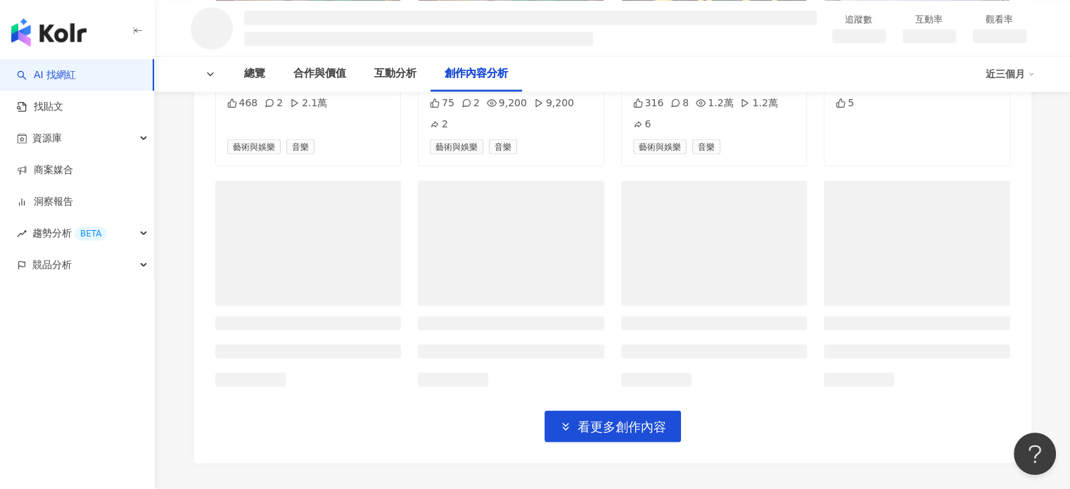
scroll to position [7951, 0]
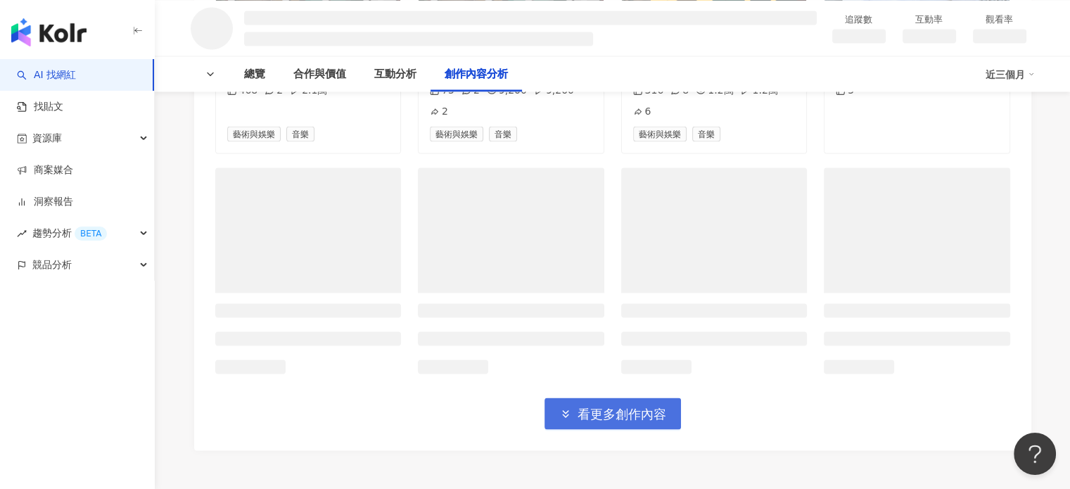
click at [608, 406] on span "看更多創作內容" at bounding box center [622, 413] width 89 height 15
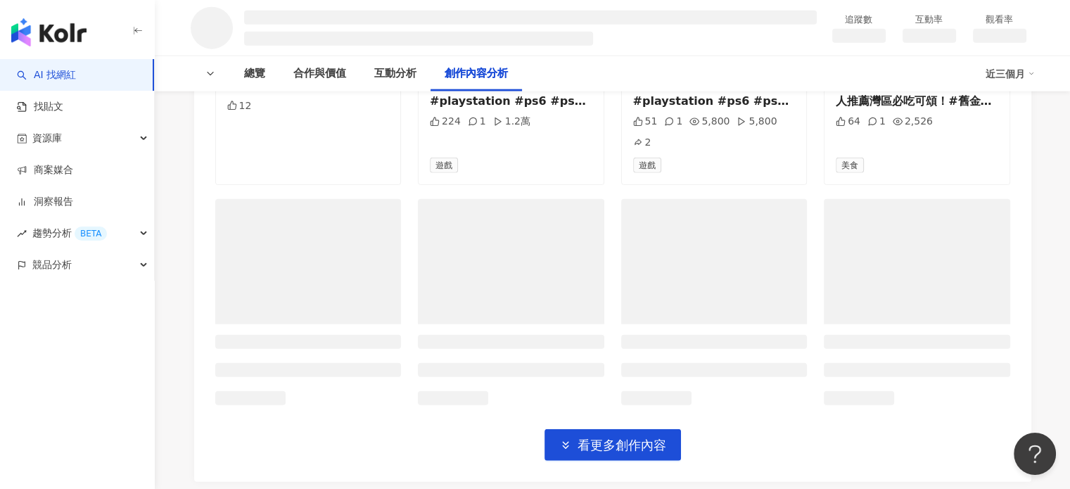
scroll to position [8719, 0]
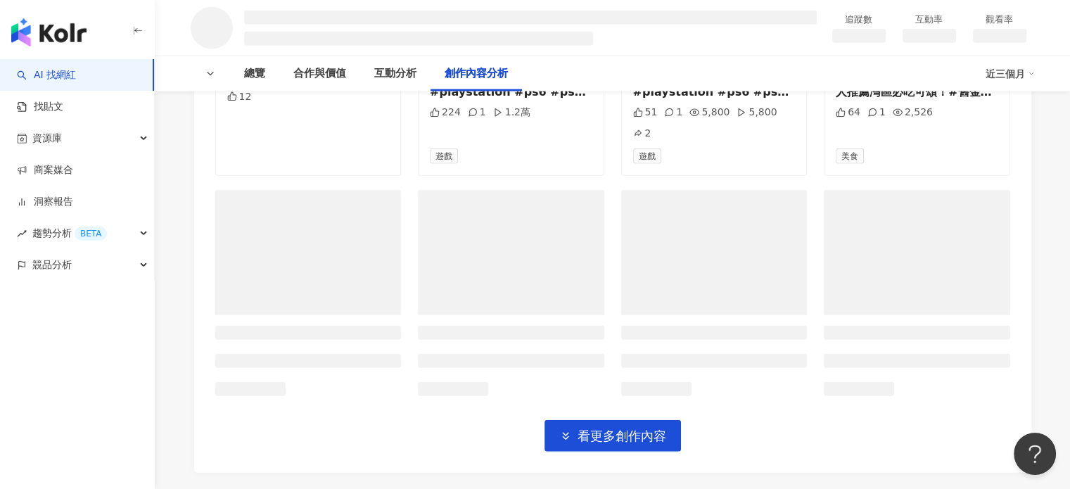
drag, startPoint x: 661, startPoint y: 293, endPoint x: 684, endPoint y: 305, distance: 25.8
click at [661, 428] on span "看更多創作內容" at bounding box center [622, 435] width 89 height 15
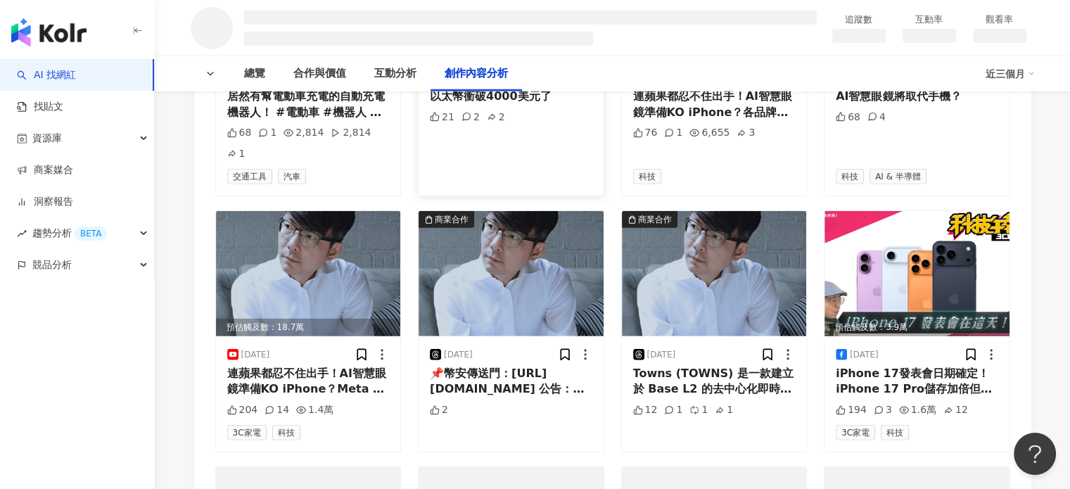
scroll to position [9422, 0]
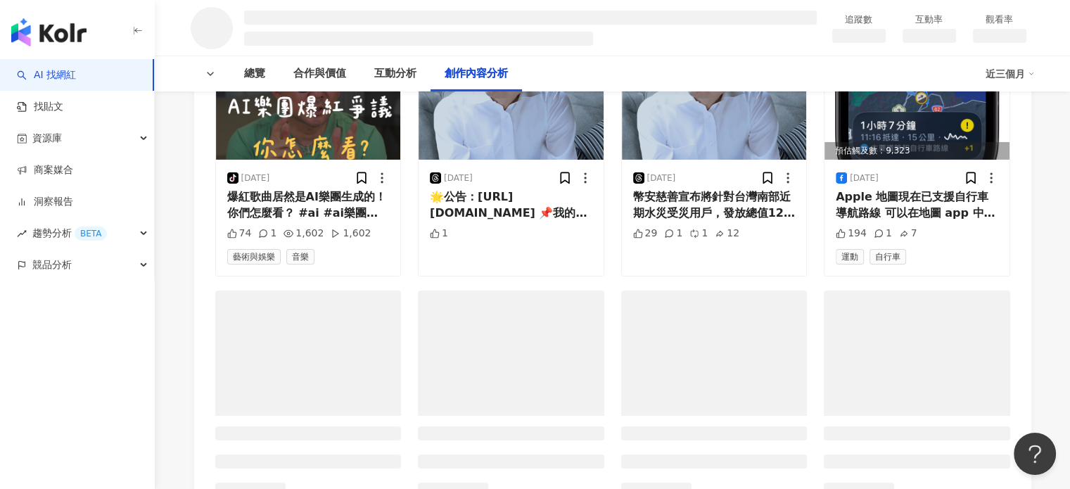
scroll to position [10266, 0]
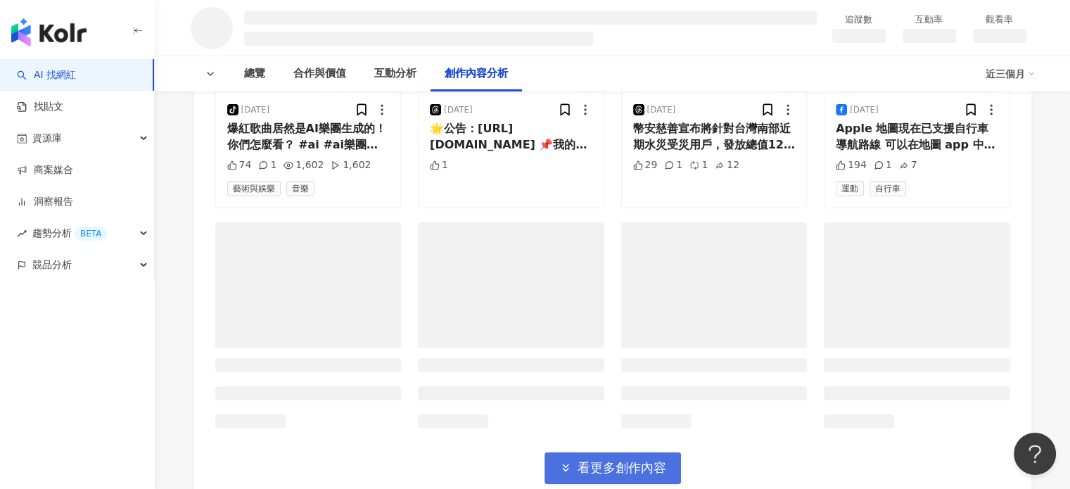
click at [628, 460] on span "看更多創作內容" at bounding box center [622, 467] width 89 height 15
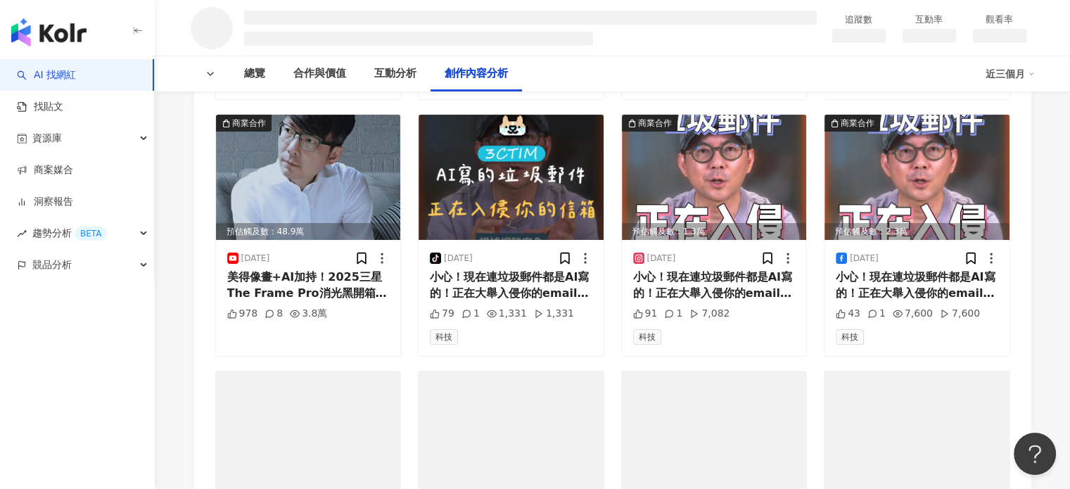
scroll to position [10899, 0]
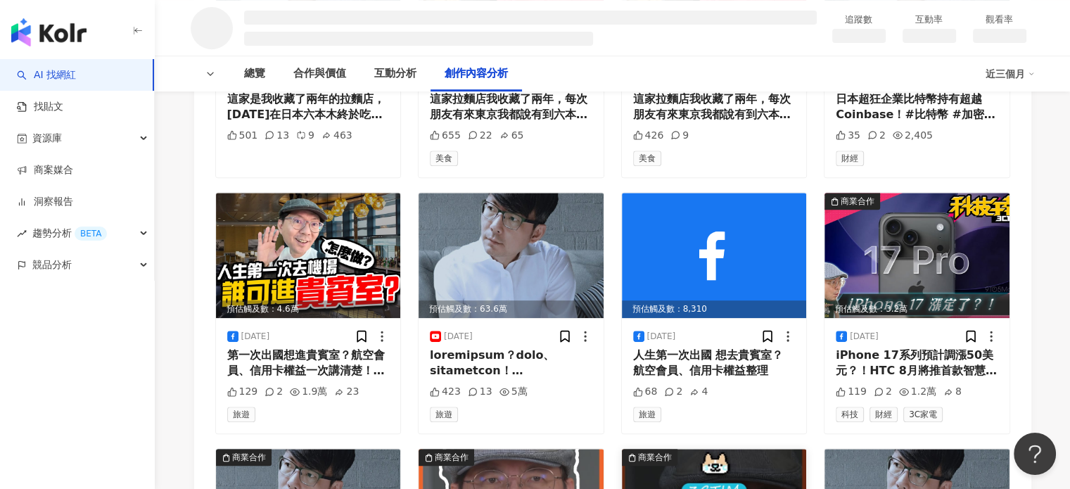
scroll to position [11744, 0]
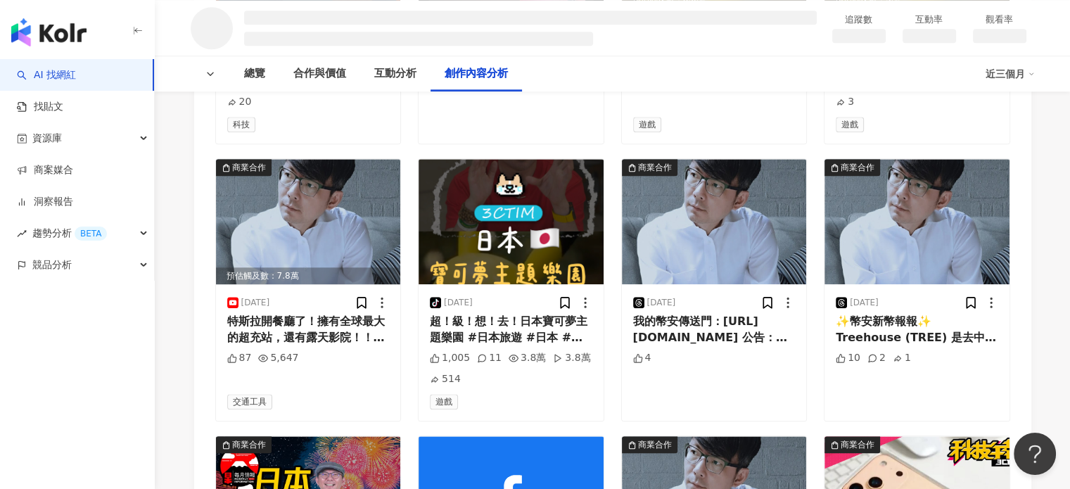
scroll to position [12588, 0]
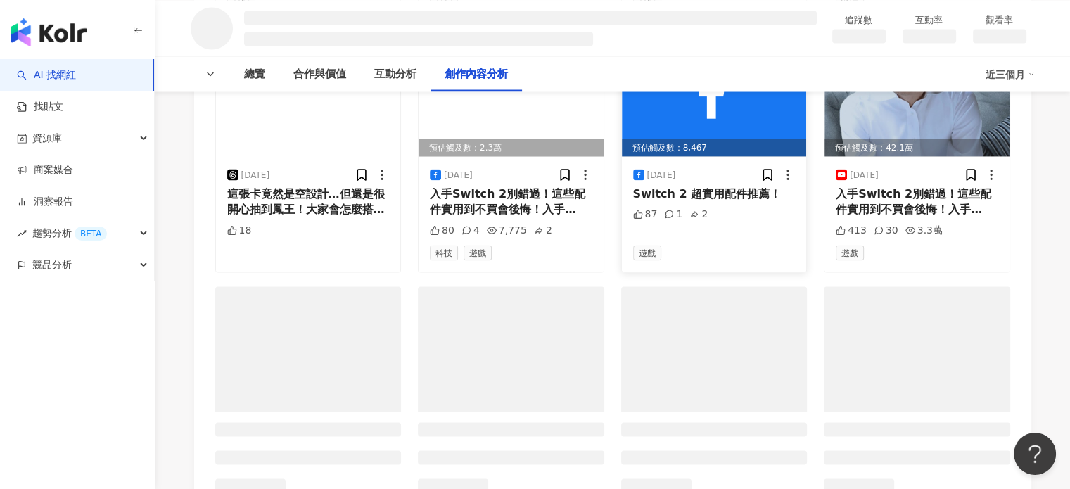
scroll to position [13362, 0]
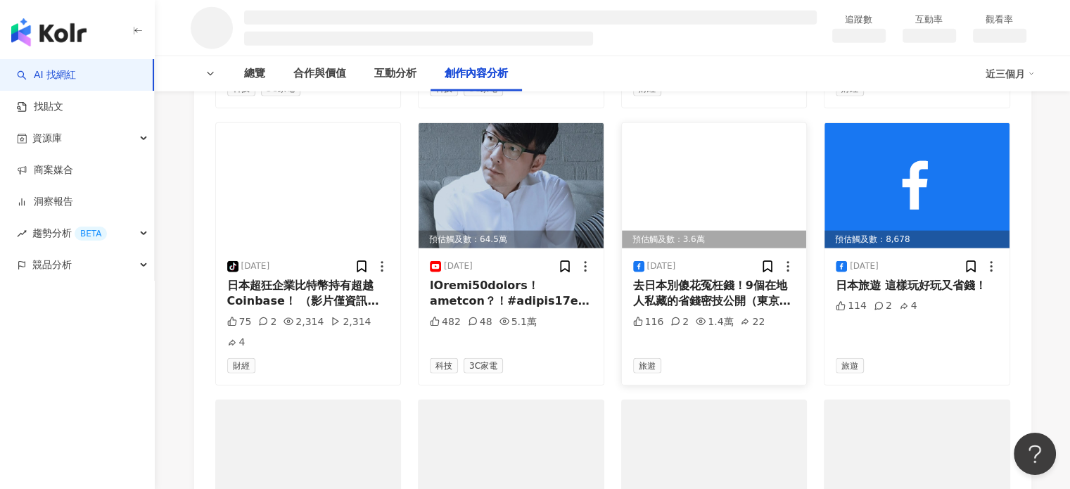
scroll to position [14065, 0]
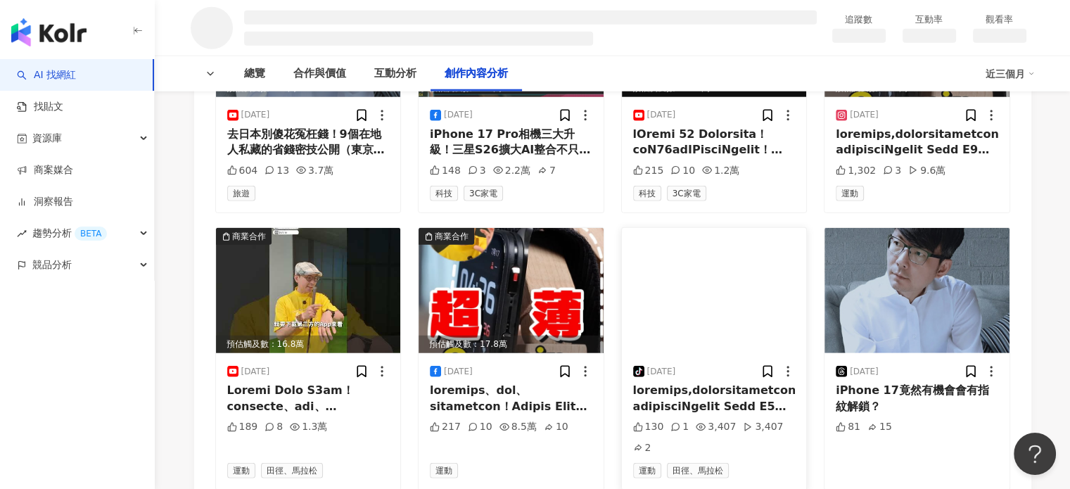
scroll to position [14276, 0]
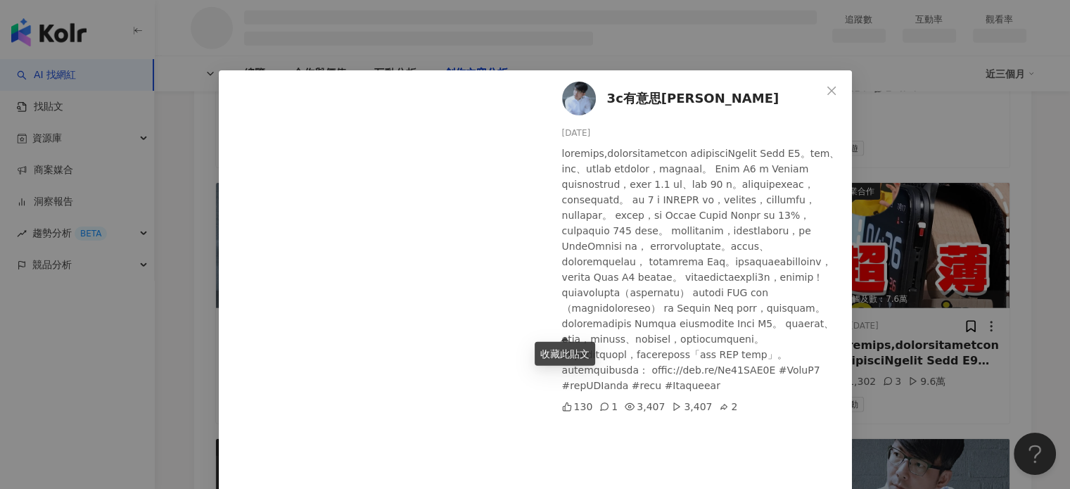
scroll to position [132, 0]
